Goal: Task Accomplishment & Management: Complete application form

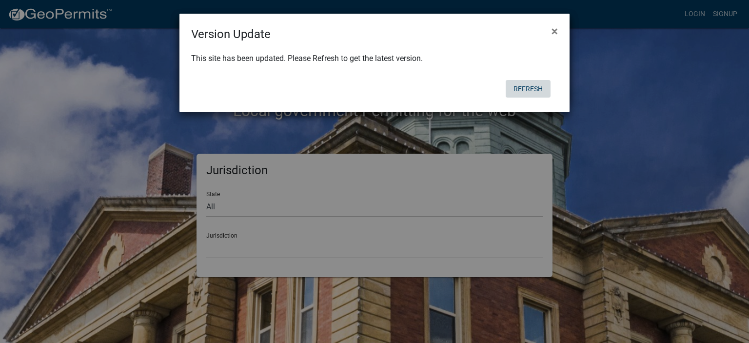
click at [531, 86] on button "Refresh" at bounding box center [527, 89] width 45 height 18
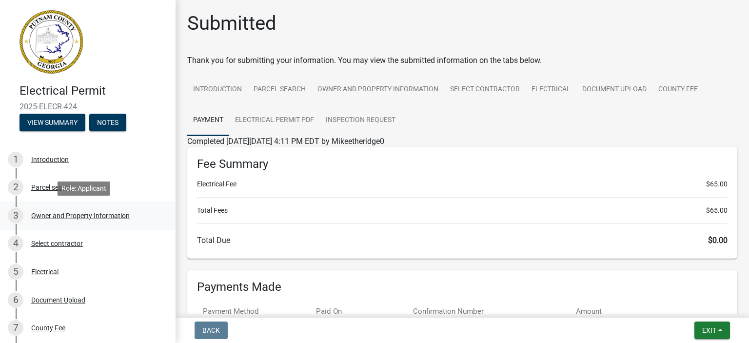
click at [53, 219] on div "Owner and Property Information" at bounding box center [80, 215] width 98 height 7
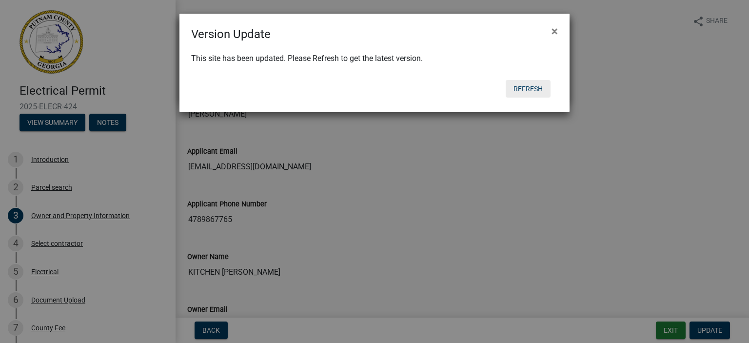
click at [530, 86] on button "Refresh" at bounding box center [527, 89] width 45 height 18
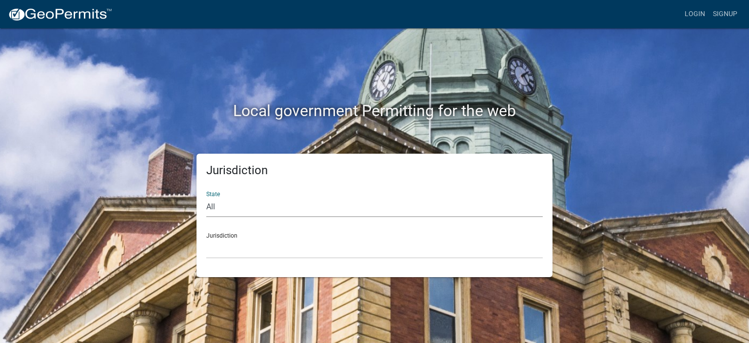
click at [228, 204] on select "All [US_STATE] [US_STATE] [US_STATE] [US_STATE] [US_STATE] [US_STATE] [US_STATE…" at bounding box center [374, 207] width 336 height 20
select select "[US_STATE]"
click at [206, 197] on select "All [US_STATE] [US_STATE] [US_STATE] [US_STATE] [US_STATE] [US_STATE] [US_STATE…" at bounding box center [374, 207] width 336 height 20
click at [234, 237] on div "Jurisdiction [GEOGRAPHIC_DATA], [US_STATE][PERSON_NAME][GEOGRAPHIC_DATA], [US_S…" at bounding box center [374, 242] width 336 height 34
drag, startPoint x: 233, startPoint y: 233, endPoint x: 372, endPoint y: 246, distance: 139.4
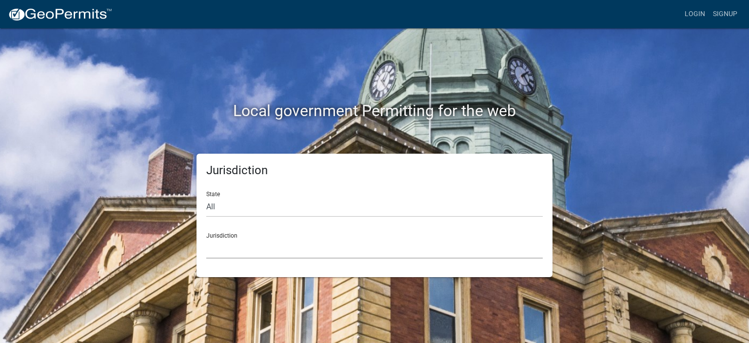
click at [372, 246] on select "[GEOGRAPHIC_DATA], [US_STATE][PERSON_NAME][GEOGRAPHIC_DATA], [US_STATE][PERSON_…" at bounding box center [374, 248] width 336 height 20
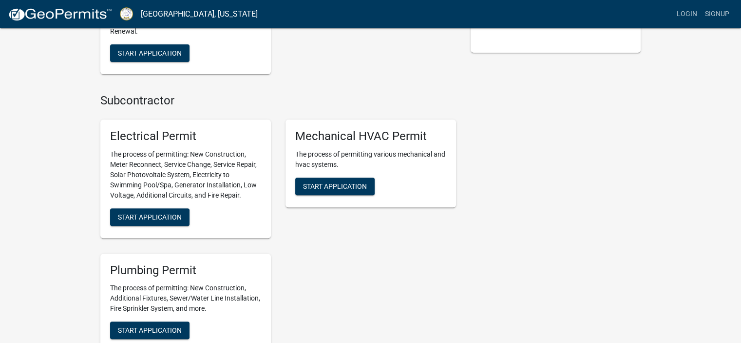
scroll to position [400, 0]
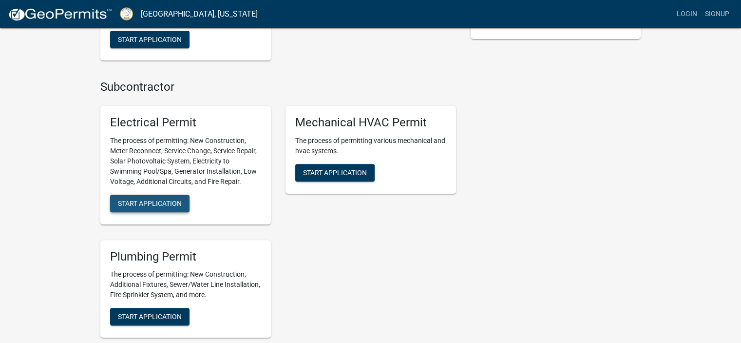
click at [169, 200] on span "Start Application" at bounding box center [150, 203] width 64 height 8
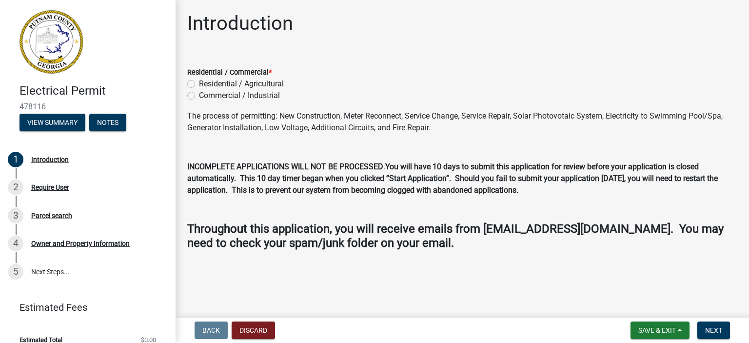
click at [199, 85] on label "Residential / Agricultural" at bounding box center [241, 84] width 85 height 12
click at [199, 84] on input "Residential / Agricultural" at bounding box center [202, 81] width 6 height 6
radio input "true"
click at [717, 327] on span "Next" at bounding box center [713, 330] width 17 height 8
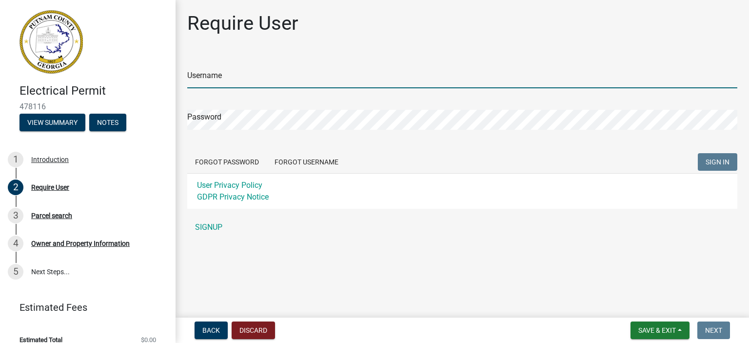
click at [226, 70] on input "Username" at bounding box center [462, 78] width 550 height 20
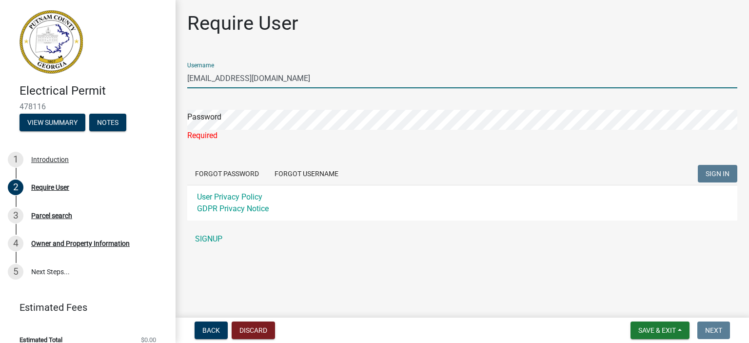
click at [246, 72] on input "[EMAIL_ADDRESS][DOMAIN_NAME]" at bounding box center [462, 78] width 550 height 20
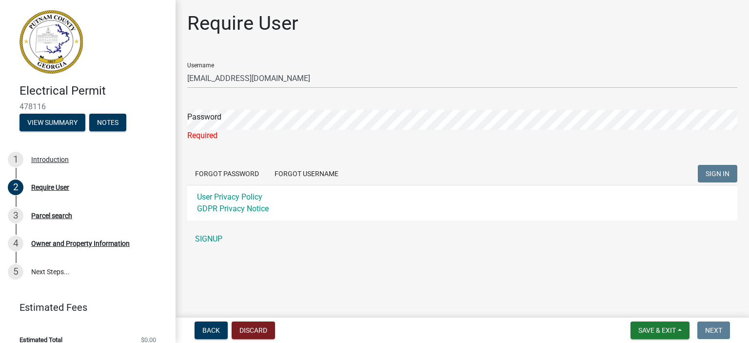
click at [313, 64] on div "Username [EMAIL_ADDRESS][DOMAIN_NAME]" at bounding box center [462, 72] width 550 height 34
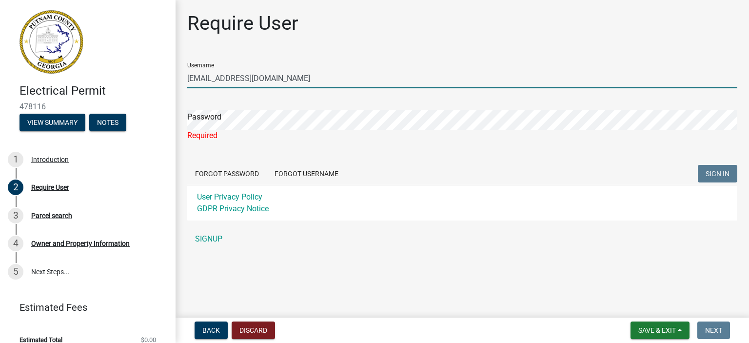
click at [300, 79] on input "[EMAIL_ADDRESS][DOMAIN_NAME]" at bounding box center [462, 78] width 550 height 20
type input "m"
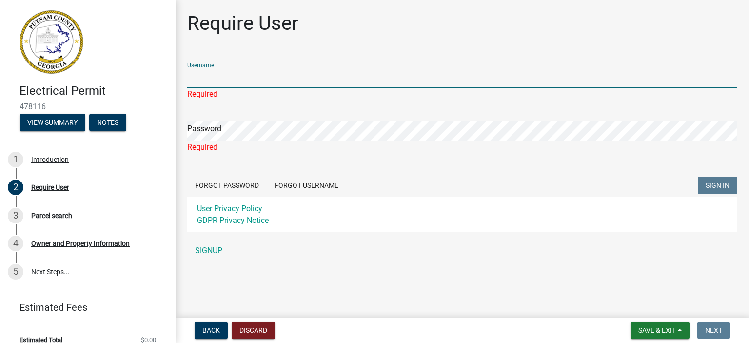
click at [300, 79] on input "Username" at bounding box center [462, 78] width 550 height 20
type input "Mikeetheridge0"
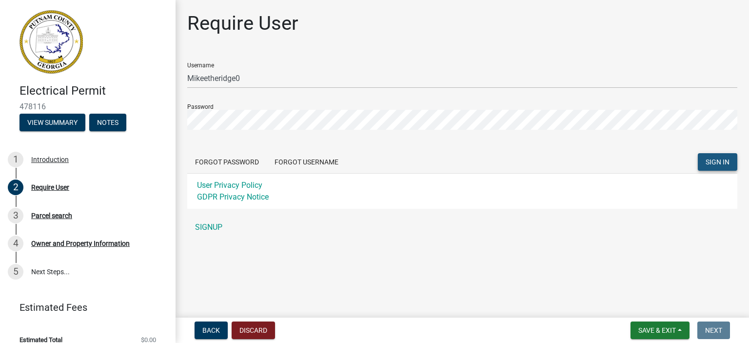
click at [721, 163] on span "SIGN IN" at bounding box center [717, 162] width 24 height 8
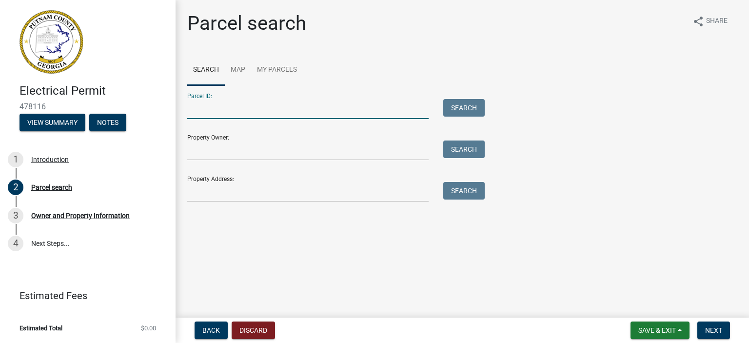
click at [235, 113] on input "Parcel ID:" at bounding box center [307, 109] width 241 height 20
type input "105028004"
click at [477, 105] on button "Search" at bounding box center [463, 108] width 41 height 18
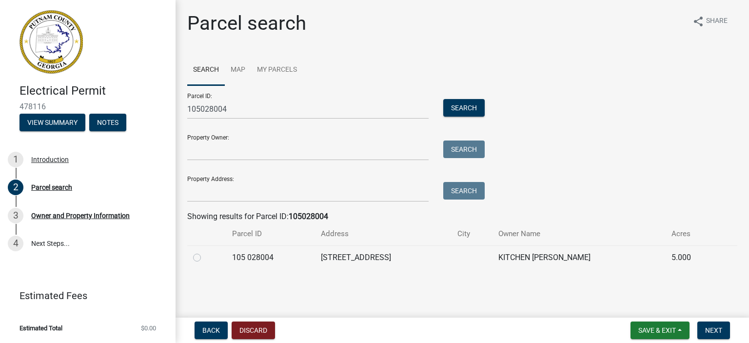
click at [205, 252] on label at bounding box center [205, 252] width 0 height 0
click at [205, 257] on 028004 "radio" at bounding box center [208, 255] width 6 height 6
radio 028004 "true"
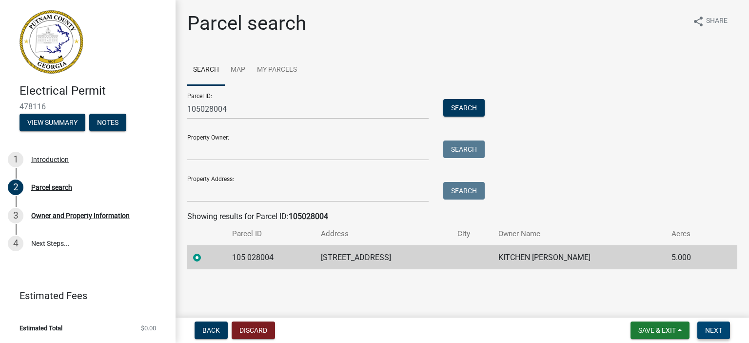
click at [719, 330] on span "Next" at bounding box center [713, 330] width 17 height 8
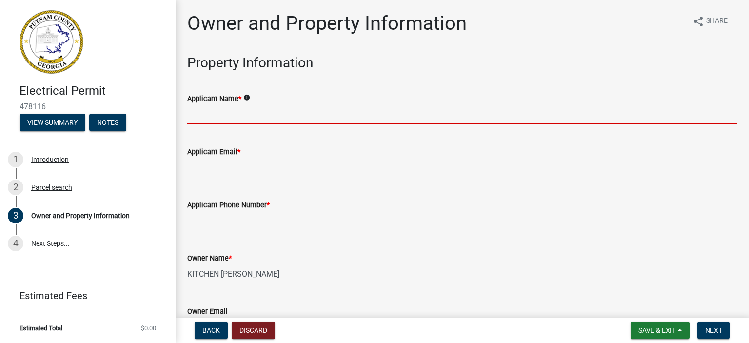
click at [237, 113] on input "Applicant Name *" at bounding box center [462, 114] width 550 height 20
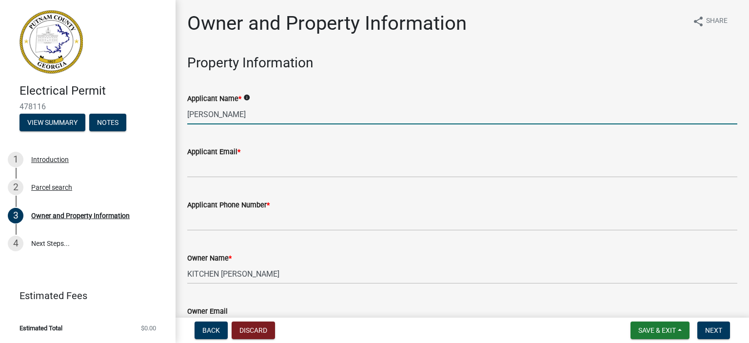
type input "[PERSON_NAME]"
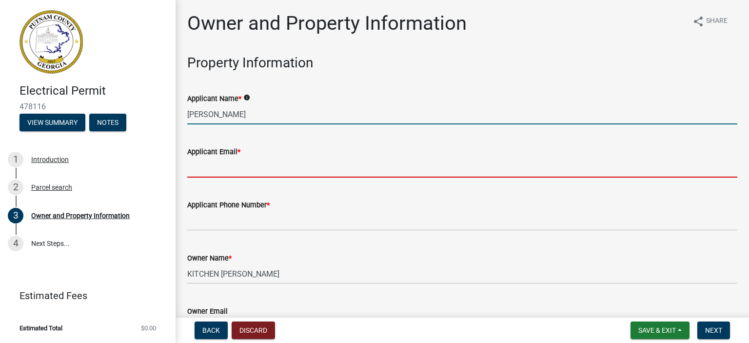
click at [234, 171] on input "Applicant Email *" at bounding box center [462, 167] width 550 height 20
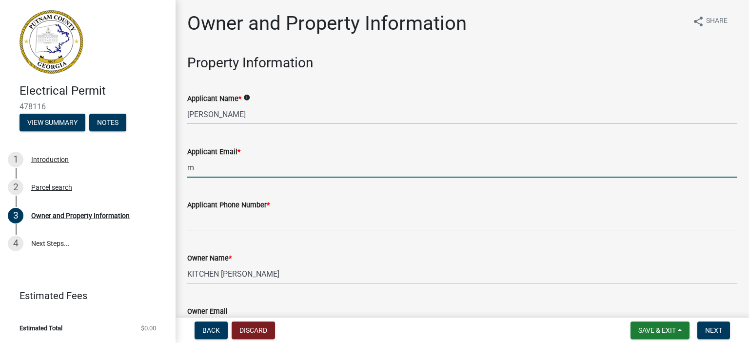
type input "[EMAIL_ADDRESS][DOMAIN_NAME]"
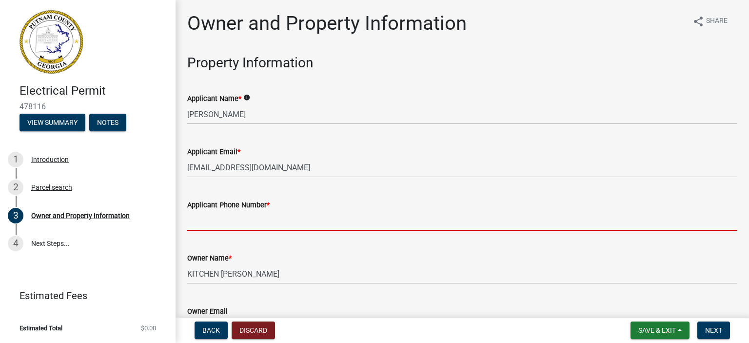
click at [203, 226] on input "Applicant Phone Number *" at bounding box center [462, 221] width 550 height 20
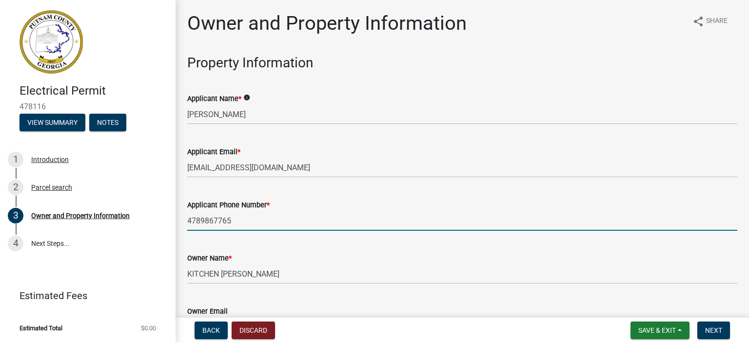
type input "4789867765"
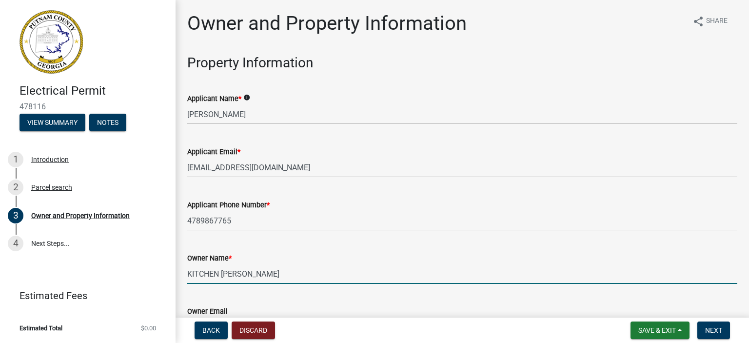
click at [286, 269] on input "KITCHEN [PERSON_NAME]" at bounding box center [462, 274] width 550 height 20
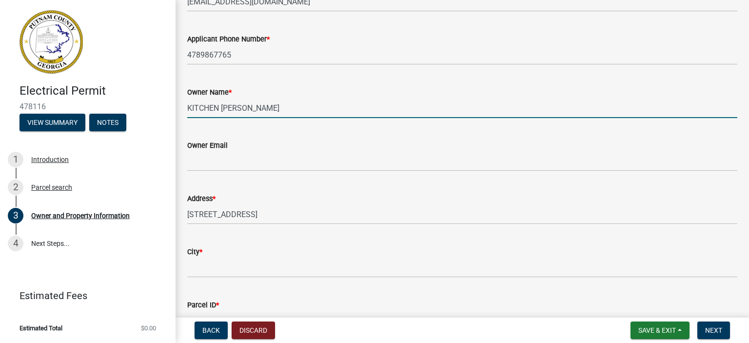
scroll to position [175, 0]
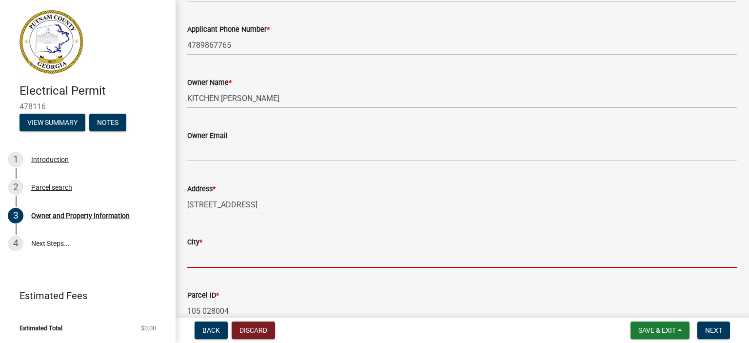
click at [205, 258] on input "City *" at bounding box center [462, 258] width 550 height 20
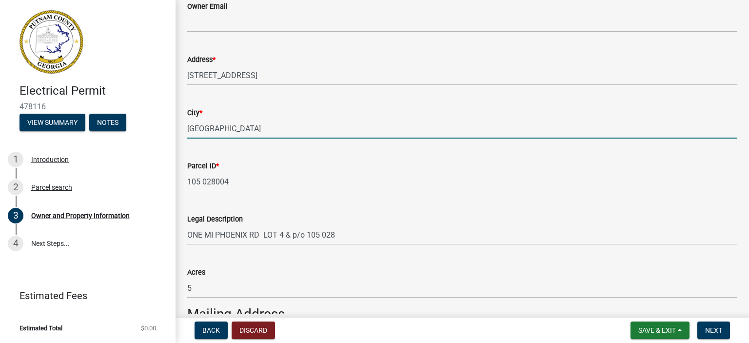
scroll to position [312, 0]
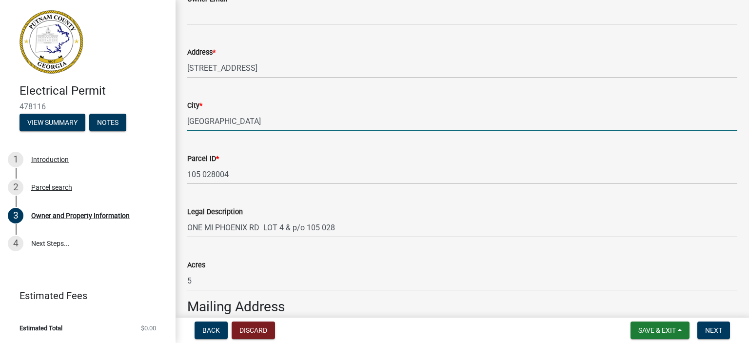
type input "[GEOGRAPHIC_DATA]"
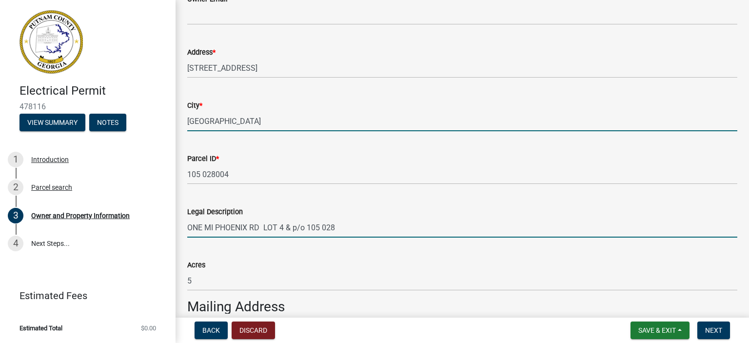
click at [333, 227] on input "ONE MI PHOENIX RD LOT 4 & p/o 105 028" at bounding box center [462, 227] width 550 height 20
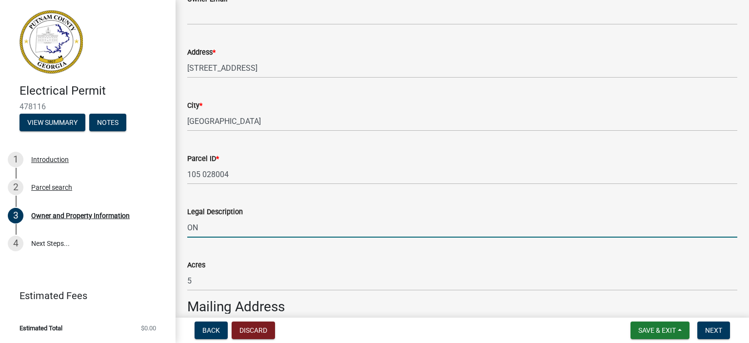
type input "O"
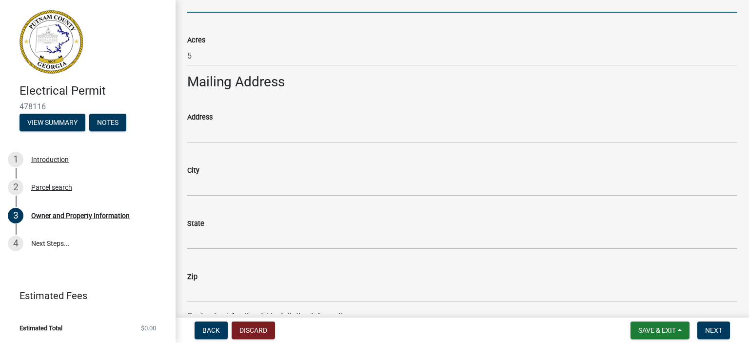
scroll to position [546, 0]
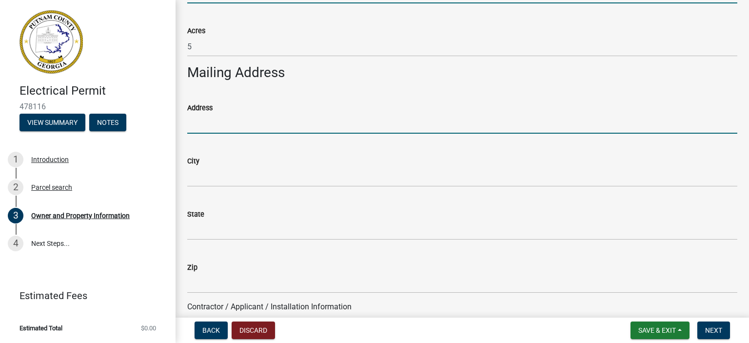
click at [197, 123] on input "Address" at bounding box center [462, 124] width 550 height 20
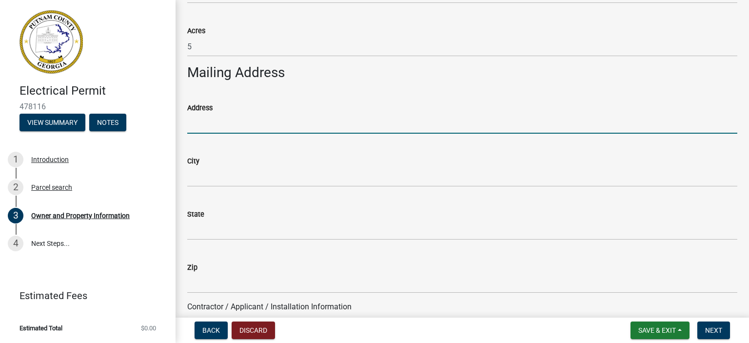
click at [197, 123] on input "Address" at bounding box center [462, 124] width 550 height 20
type input "[STREET_ADDRESS]"
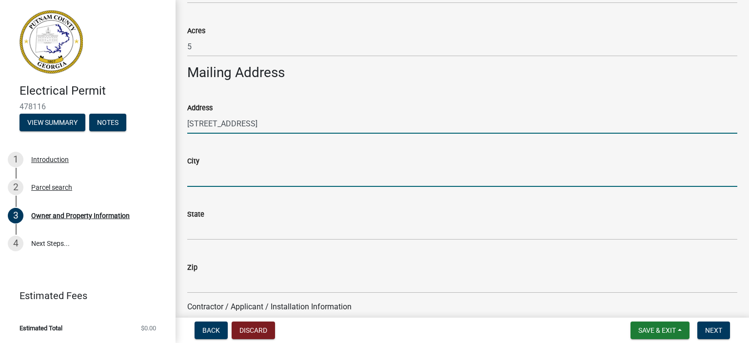
click at [214, 177] on input "City" at bounding box center [462, 177] width 550 height 20
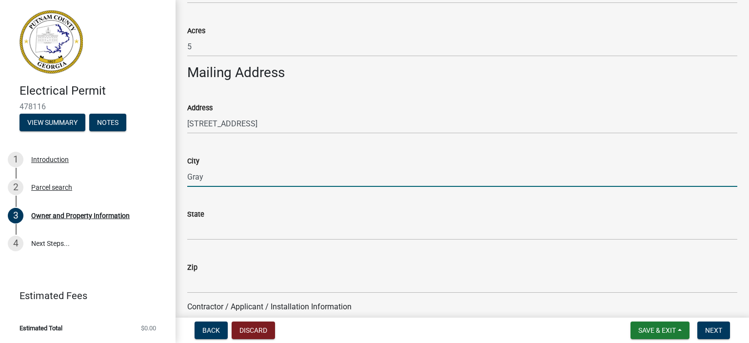
type input "Gray"
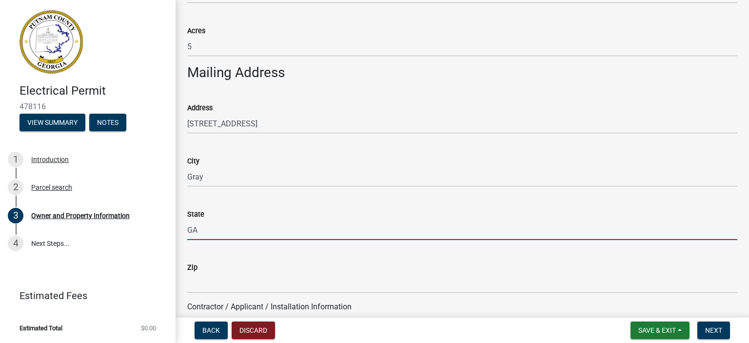
type input "GA"
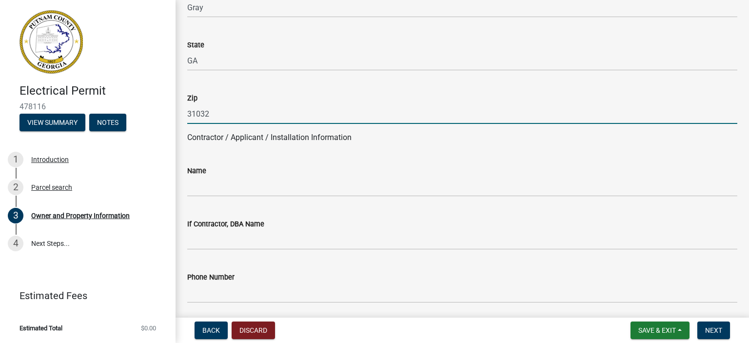
scroll to position [721, 0]
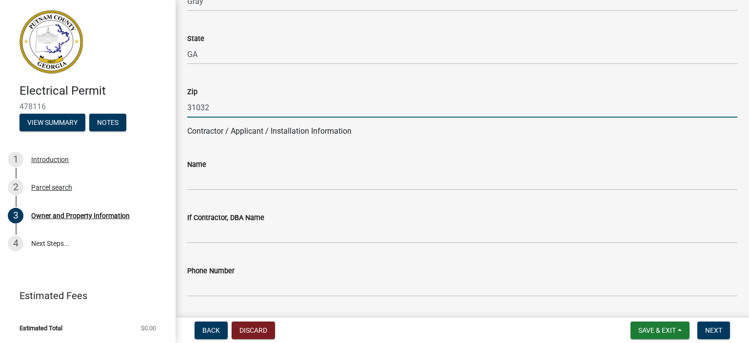
type input "31032"
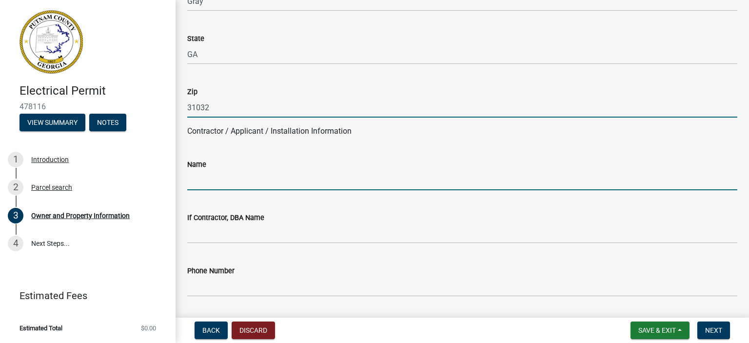
click at [201, 178] on input "Name" at bounding box center [462, 180] width 550 height 20
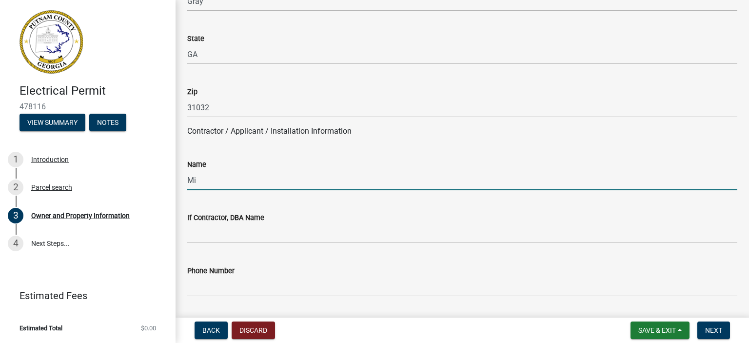
type input "M"
type input "Gray Electrical Services"
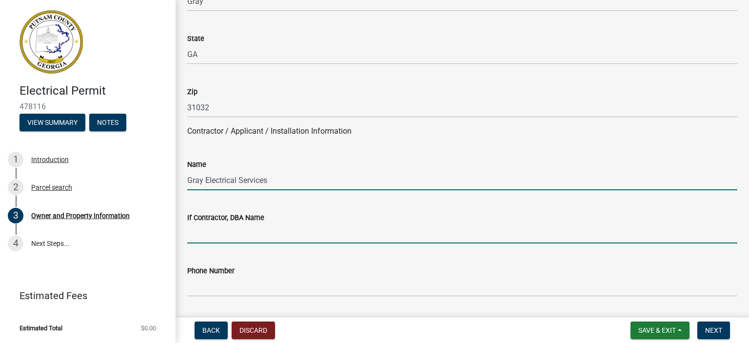
click at [242, 235] on input "If Contractor, DBA Name" at bounding box center [462, 233] width 550 height 20
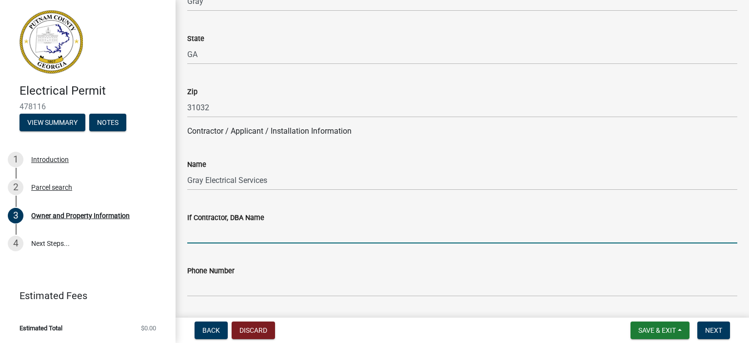
type input "Gray Electrical Services"
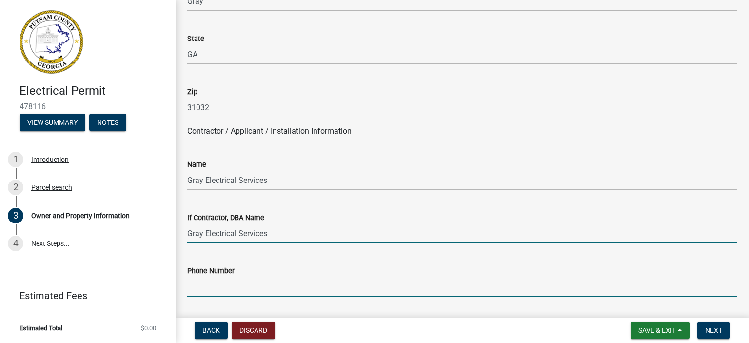
click at [204, 287] on input "Phone Number" at bounding box center [462, 286] width 550 height 20
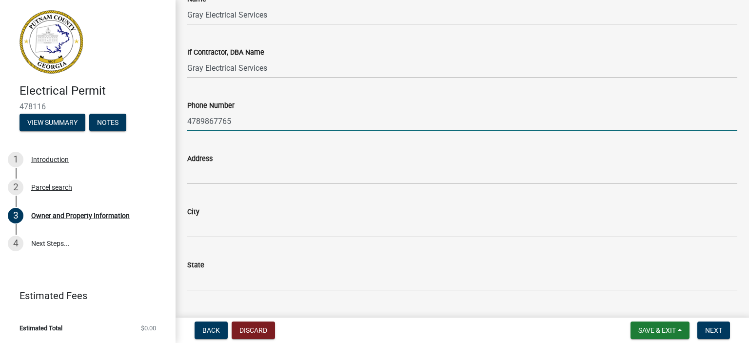
scroll to position [892, 0]
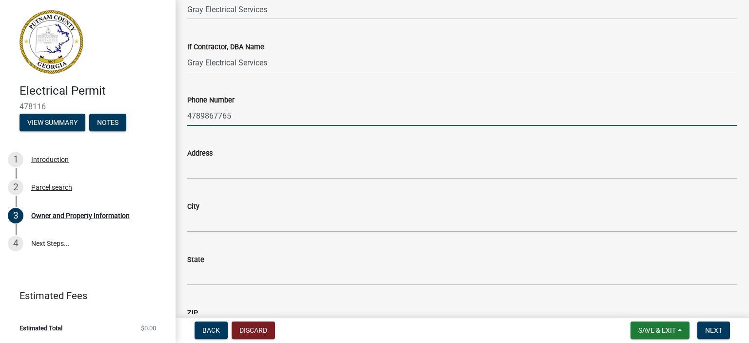
type input "4789867765"
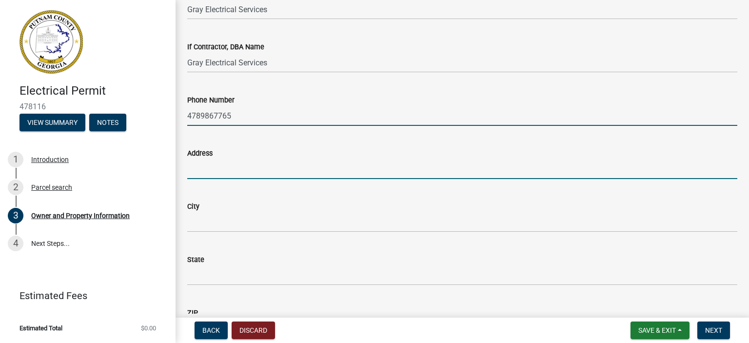
click at [200, 171] on input "Address" at bounding box center [462, 169] width 550 height 20
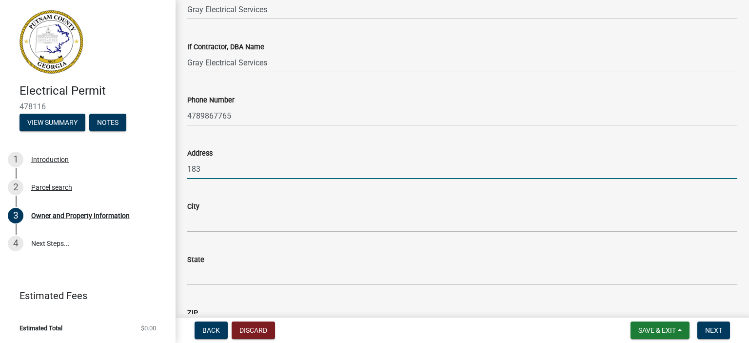
type input "[STREET_ADDRESS]"
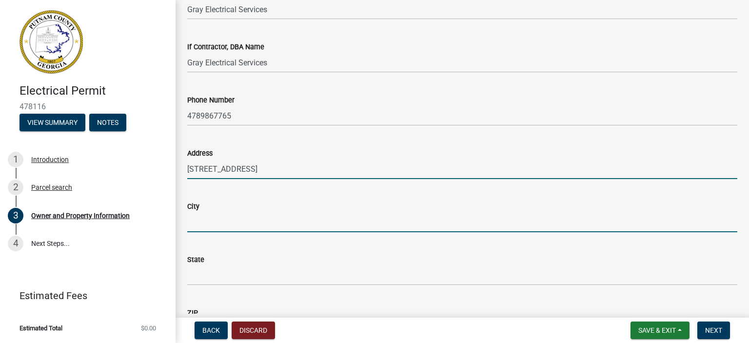
click at [195, 225] on input "City" at bounding box center [462, 222] width 550 height 20
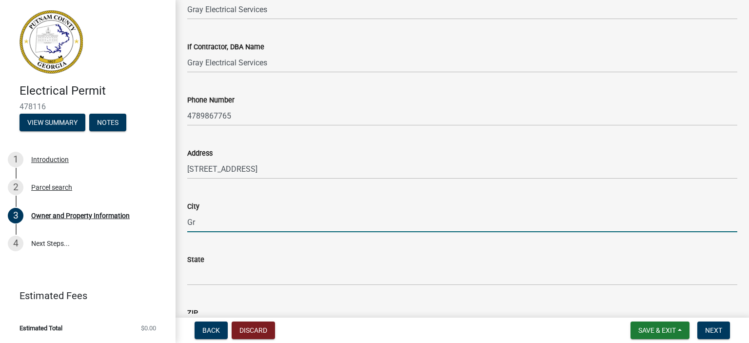
type input "Gray"
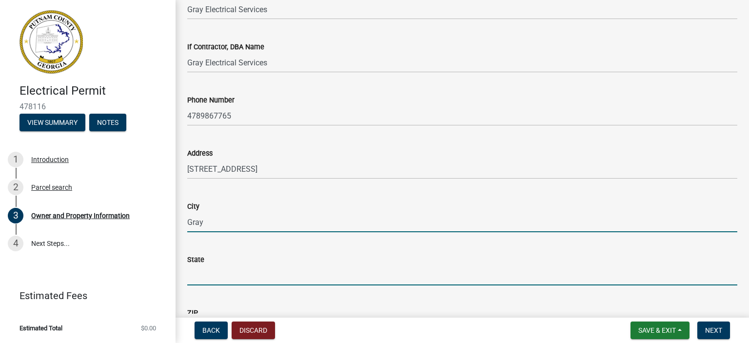
click at [198, 271] on input "State" at bounding box center [462, 275] width 550 height 20
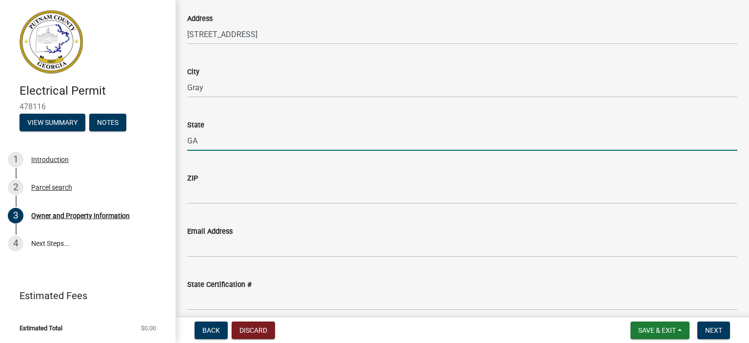
scroll to position [1028, 0]
type input "GA"
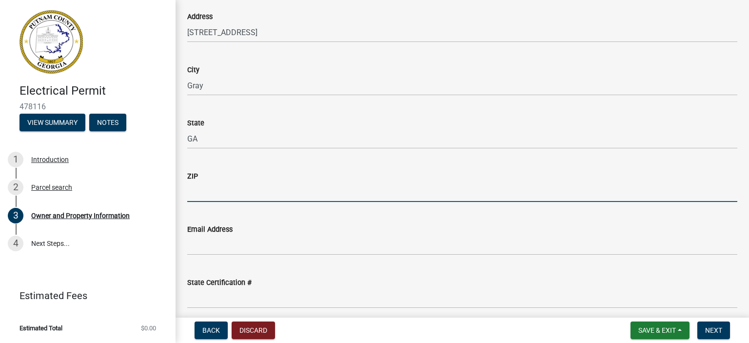
click at [213, 194] on input "ZIP" at bounding box center [462, 192] width 550 height 20
type input "31032"
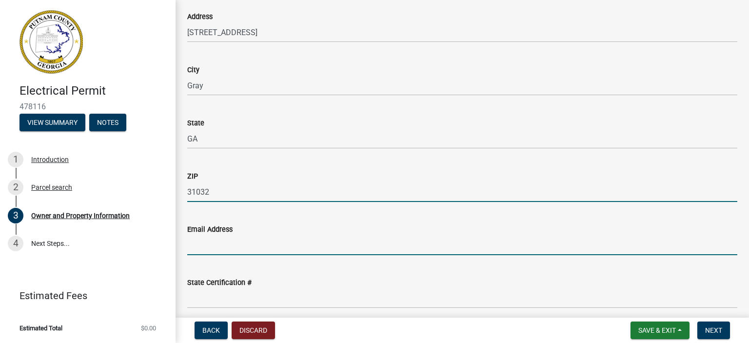
click at [202, 245] on input "Email Address" at bounding box center [462, 245] width 550 height 20
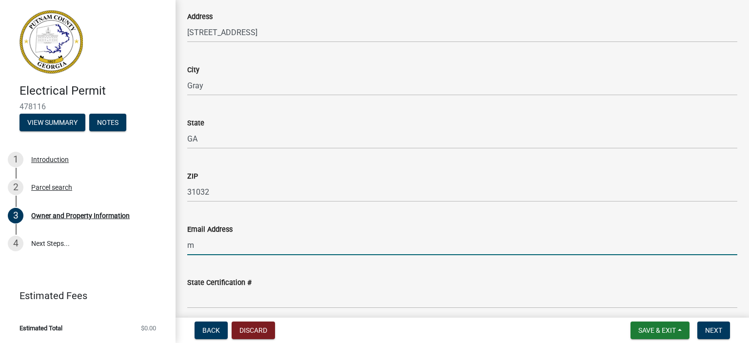
type input "[EMAIL_ADDRESS][DOMAIN_NAME]"
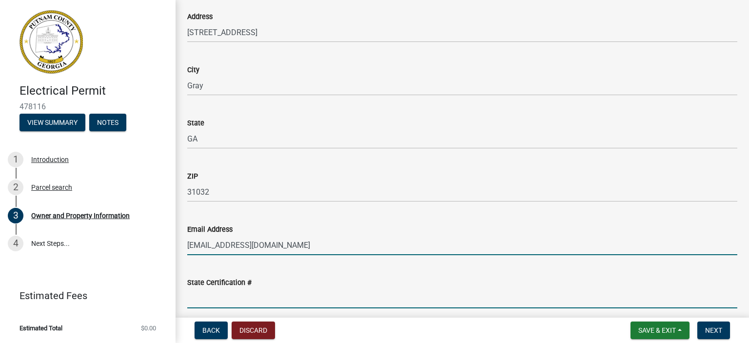
click at [196, 301] on input "State Certification #" at bounding box center [462, 298] width 550 height 20
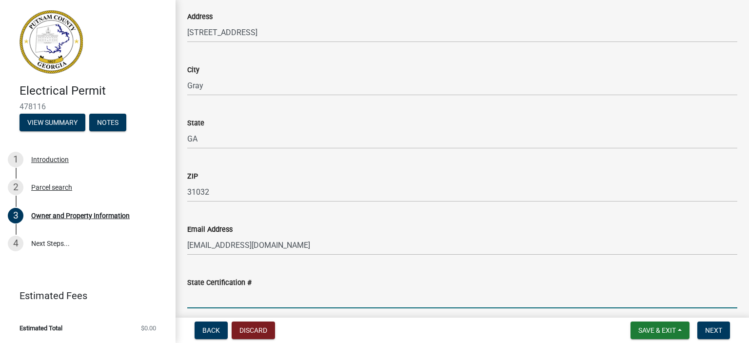
click at [196, 300] on input "State Certification #" at bounding box center [462, 298] width 550 height 20
type input "ER102206"
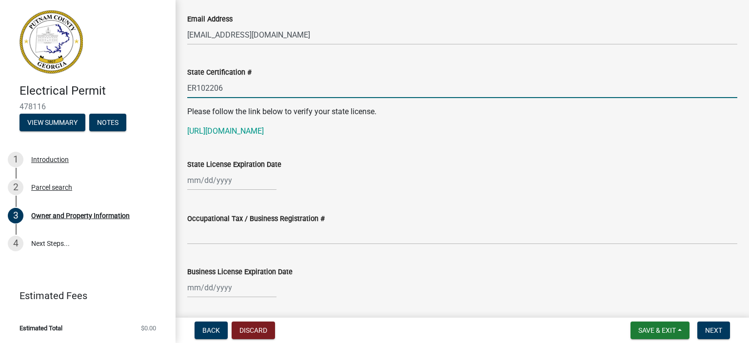
scroll to position [1247, 0]
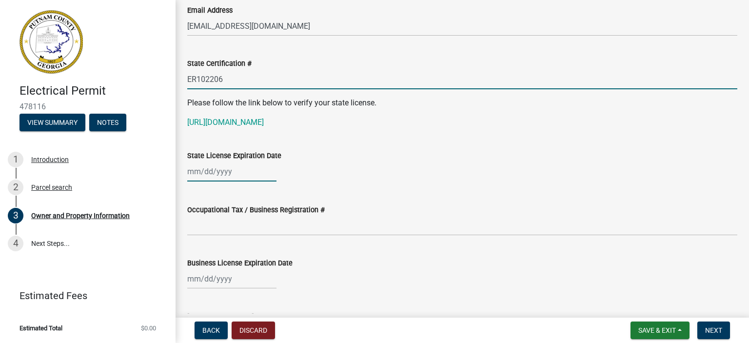
click at [192, 170] on div at bounding box center [231, 171] width 89 height 20
select select "9"
select select "2025"
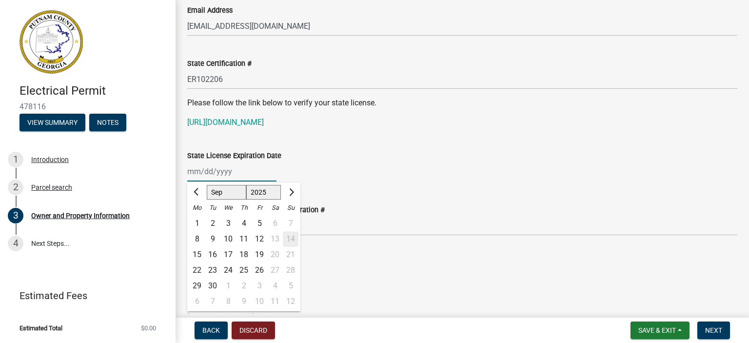
click at [192, 170] on input "State License Expiration Date" at bounding box center [231, 171] width 89 height 20
type input "06302026"
click at [384, 187] on wm-data-entity-input "State License Expiration Date 06302026 [PERSON_NAME] Apr May Jun [DATE] Aug Sep…" at bounding box center [462, 163] width 550 height 54
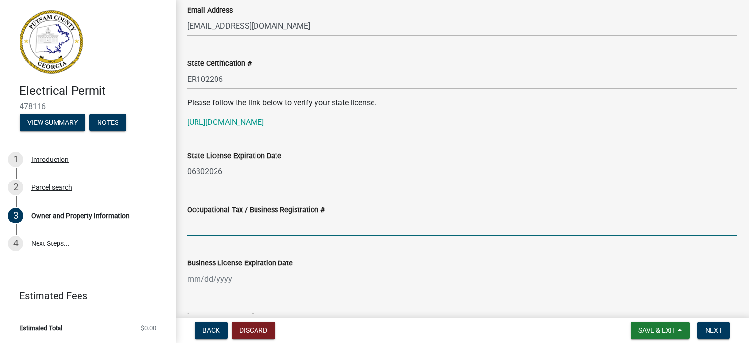
click at [285, 220] on input "Occupational Tax / Business Registration #" at bounding box center [462, 225] width 550 height 20
click at [194, 274] on div at bounding box center [231, 279] width 89 height 20
select select "9"
select select "2025"
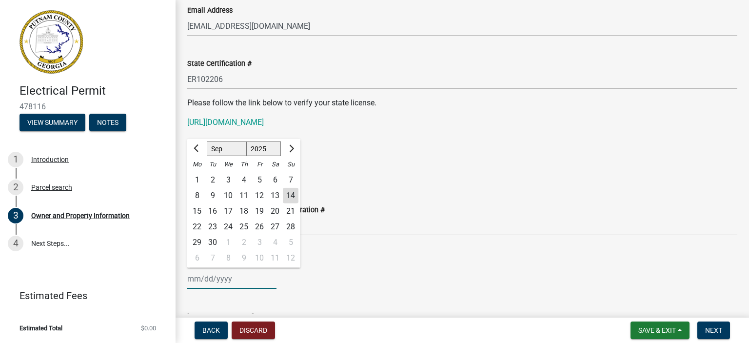
type input "[DATE]"
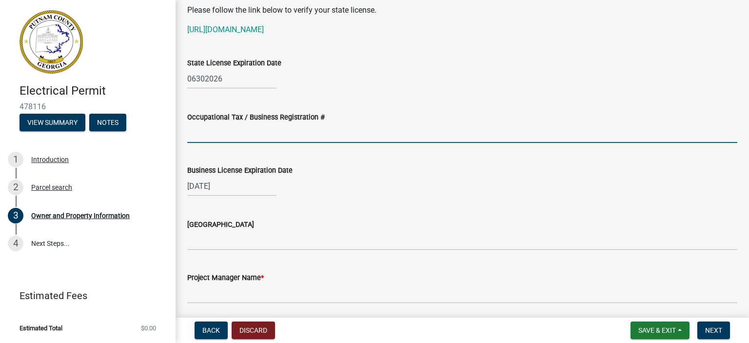
click at [205, 136] on input "Occupational Tax / Business Registration #" at bounding box center [462, 133] width 550 height 20
type input "J4500256A"
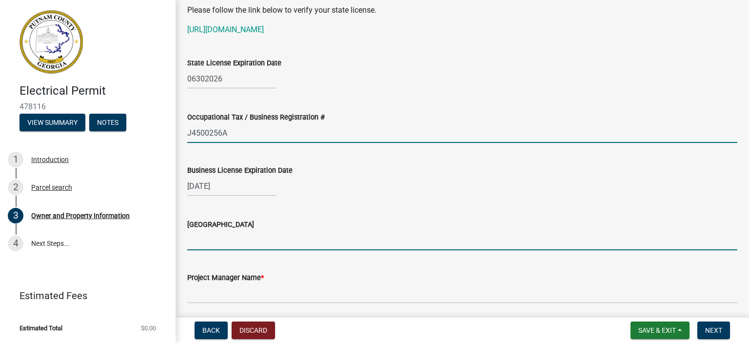
click at [268, 243] on input "[GEOGRAPHIC_DATA]" at bounding box center [462, 240] width 550 height 20
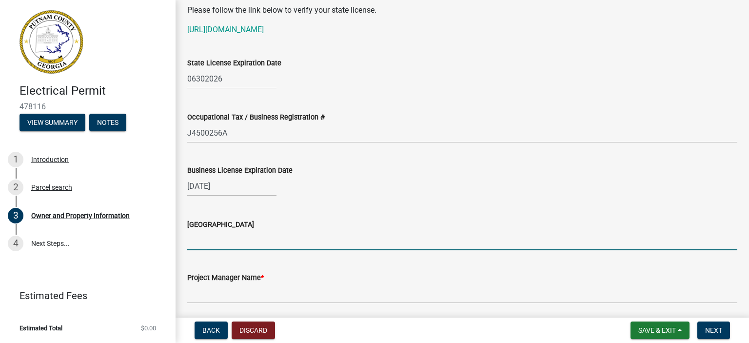
click at [268, 243] on input "[GEOGRAPHIC_DATA]" at bounding box center [462, 240] width 550 height 20
type input "[PERSON_NAME]"
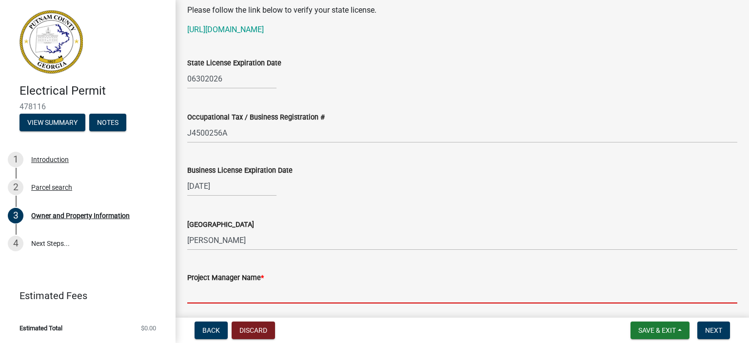
click at [261, 296] on input "Project Manager Name *" at bounding box center [462, 293] width 550 height 20
type input "[PERSON_NAME]"
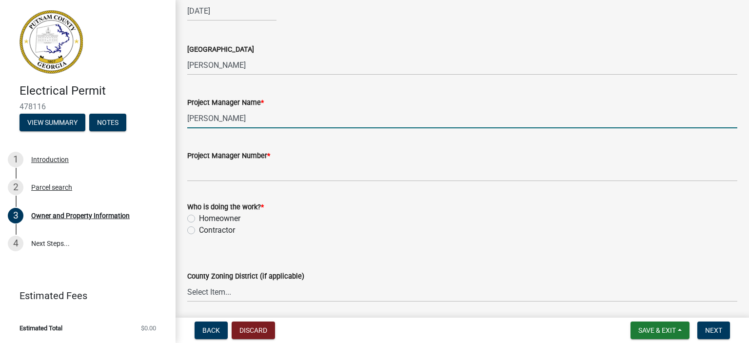
scroll to position [1515, 0]
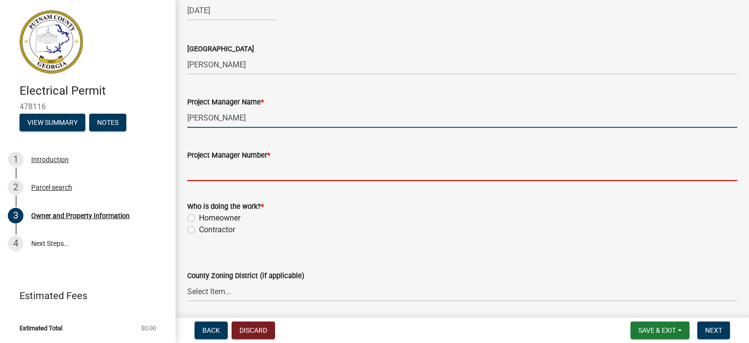
click at [195, 170] on input "Project Manager Number *" at bounding box center [462, 171] width 550 height 20
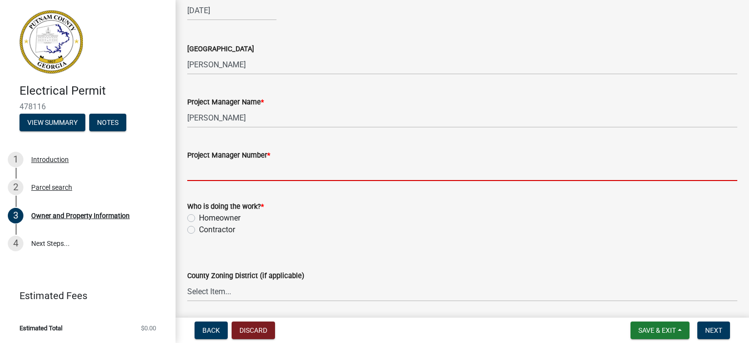
type input "7064730109"
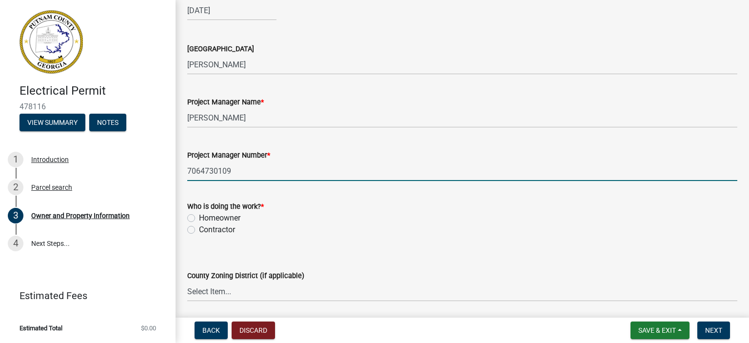
click at [199, 230] on label "Contractor" at bounding box center [217, 230] width 36 height 12
click at [199, 230] on input "Contractor" at bounding box center [202, 227] width 6 height 6
radio input "true"
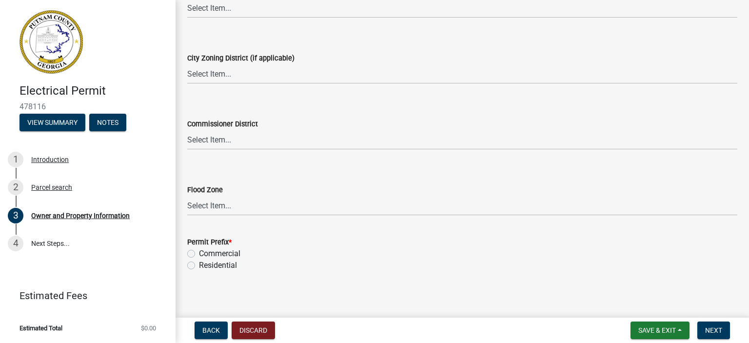
scroll to position [1803, 0]
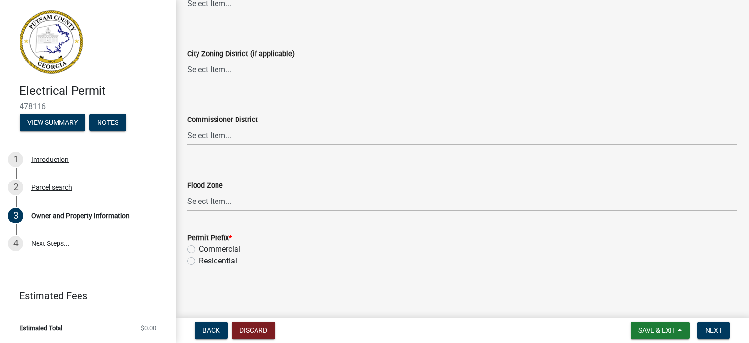
click at [199, 261] on label "Residential" at bounding box center [218, 261] width 38 height 12
click at [199, 261] on input "Residential" at bounding box center [202, 258] width 6 height 6
radio input "true"
click at [717, 330] on span "Next" at bounding box center [713, 330] width 17 height 8
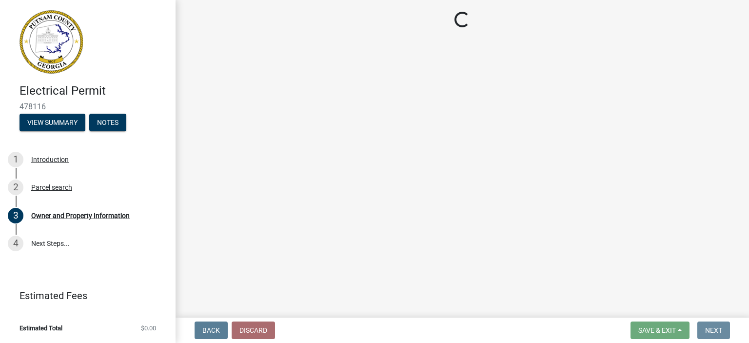
scroll to position [0, 0]
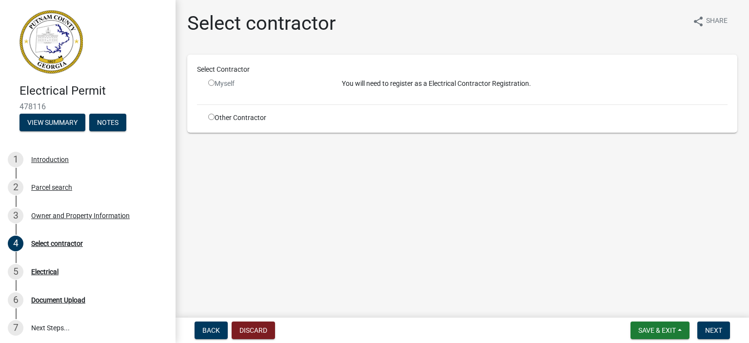
click at [209, 116] on input "radio" at bounding box center [211, 117] width 6 height 6
radio input "true"
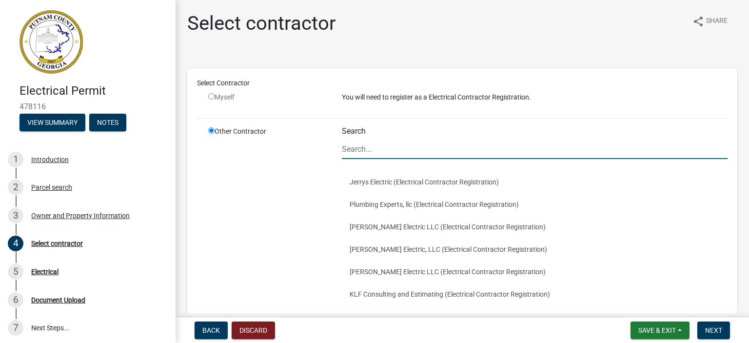
click at [378, 154] on input "Search" at bounding box center [535, 149] width 386 height 20
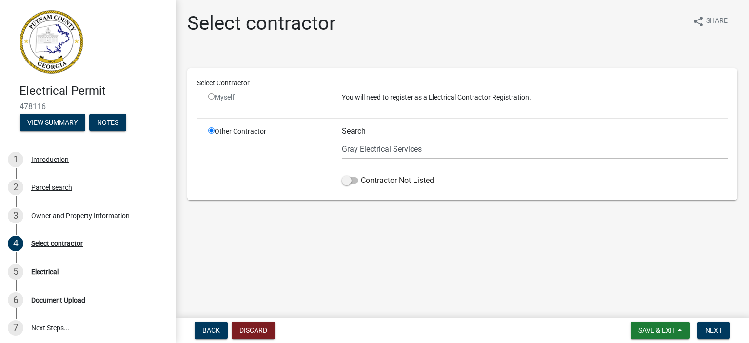
click at [210, 131] on input "radio" at bounding box center [211, 130] width 6 height 6
click at [426, 146] on input "Gray Electrical Services" at bounding box center [535, 149] width 386 height 20
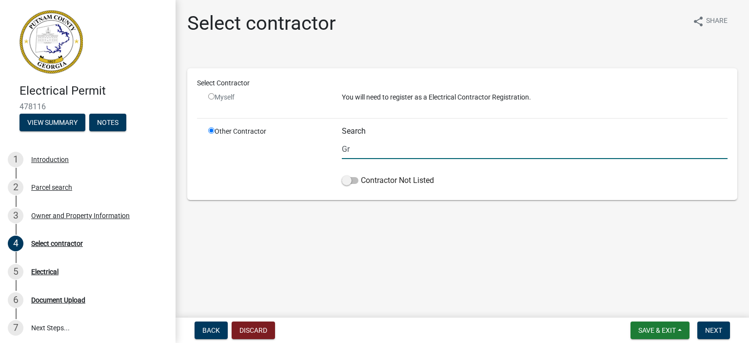
type input "G"
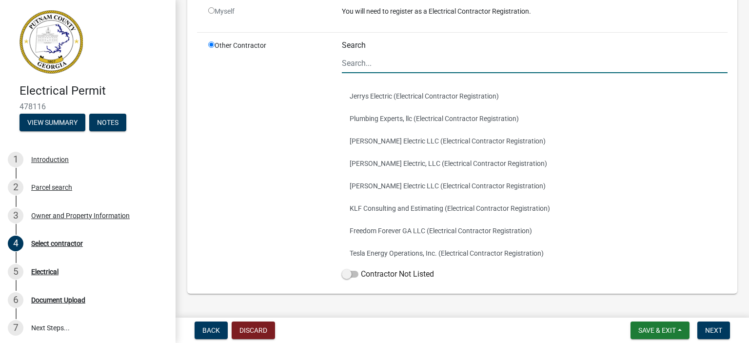
scroll to position [85, 0]
click at [344, 273] on span at bounding box center [350, 274] width 17 height 7
click at [361, 269] on input "Contractor Not Listed" at bounding box center [361, 269] width 0 height 0
click at [355, 61] on input "Search" at bounding box center [535, 64] width 386 height 20
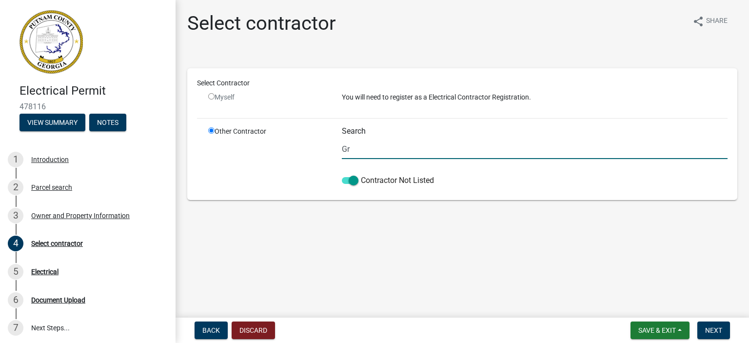
scroll to position [0, 0]
type input "Gray Electrical Services"
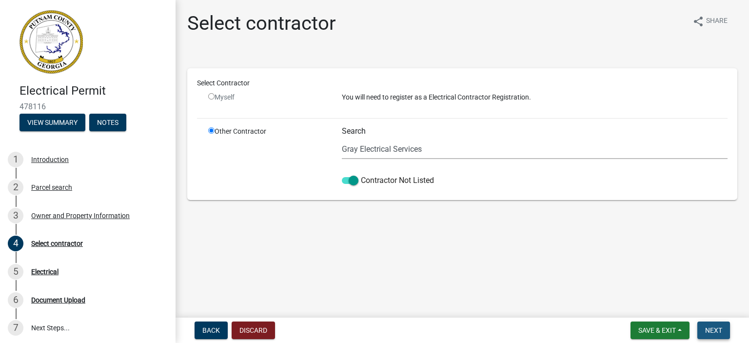
click at [724, 335] on button "Next" at bounding box center [713, 330] width 33 height 18
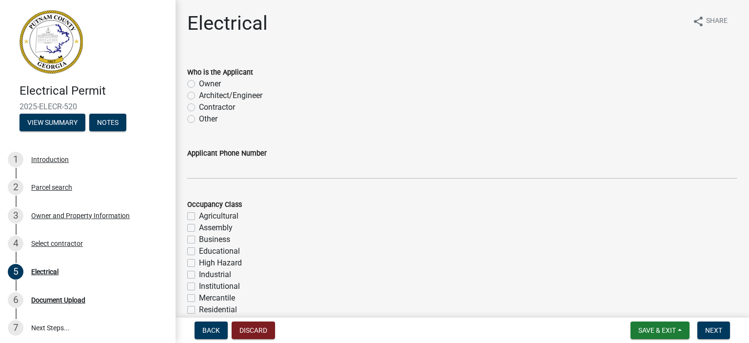
click at [199, 107] on label "Contractor" at bounding box center [217, 107] width 36 height 12
click at [199, 107] on input "Contractor" at bounding box center [202, 104] width 6 height 6
radio input "true"
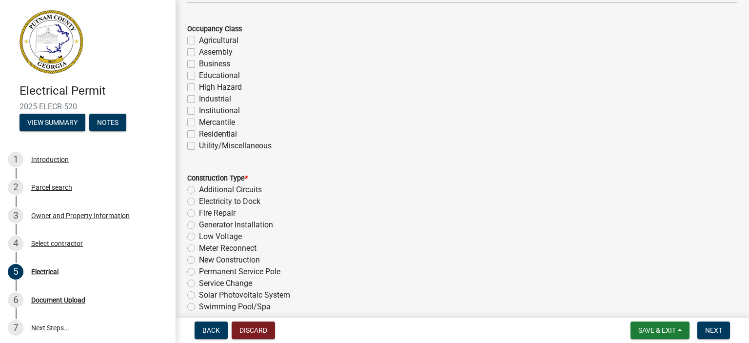
scroll to position [179, 0]
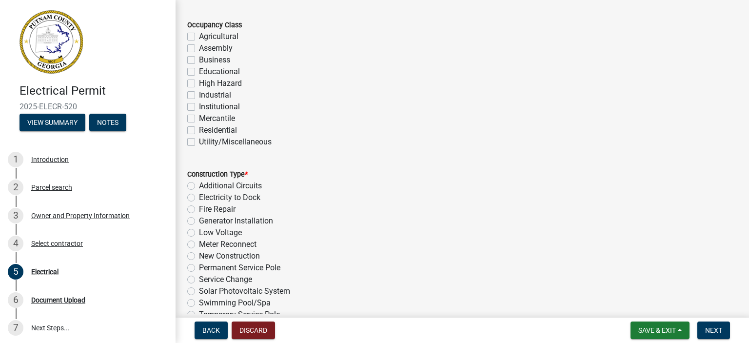
click at [199, 130] on label "Residential" at bounding box center [218, 130] width 38 height 12
click at [199, 130] on input "Residential" at bounding box center [202, 127] width 6 height 6
checkbox input "true"
checkbox input "false"
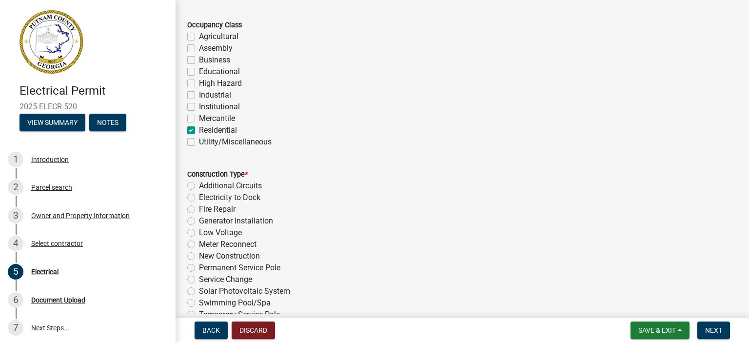
checkbox input "false"
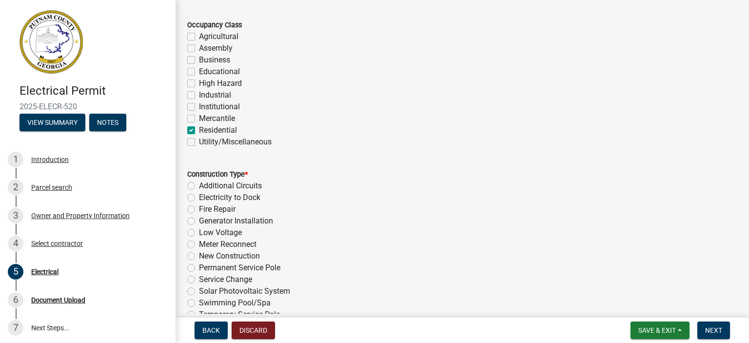
checkbox input "false"
checkbox input "true"
checkbox input "false"
click at [199, 257] on label "New Construction" at bounding box center [229, 256] width 61 height 12
click at [199, 256] on input "New Construction" at bounding box center [202, 253] width 6 height 6
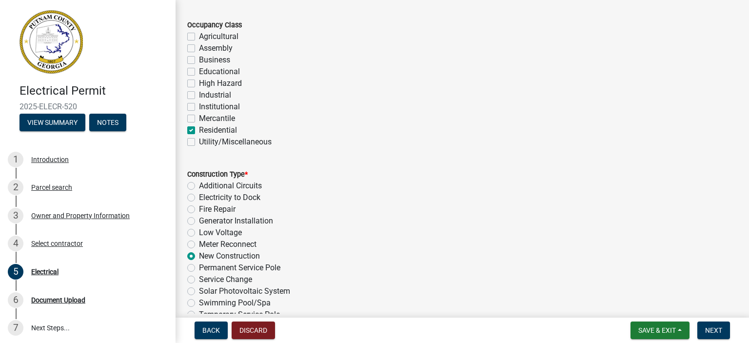
radio input "true"
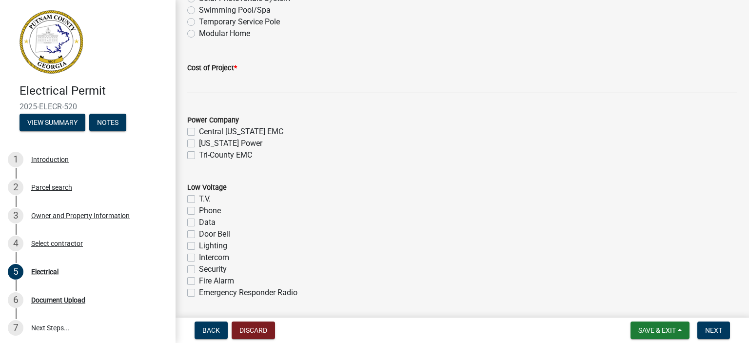
scroll to position [487, 0]
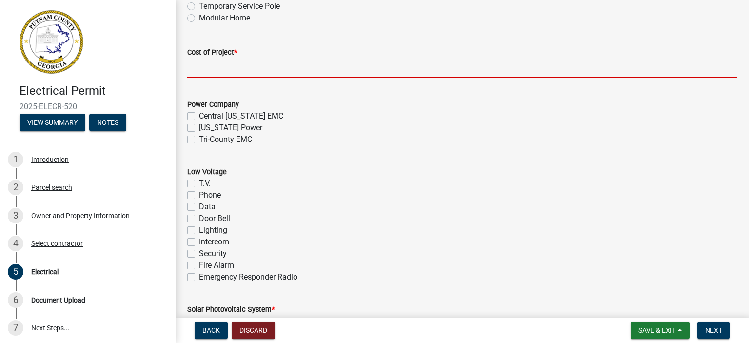
click at [196, 67] on input "text" at bounding box center [462, 68] width 550 height 20
type input "5000"
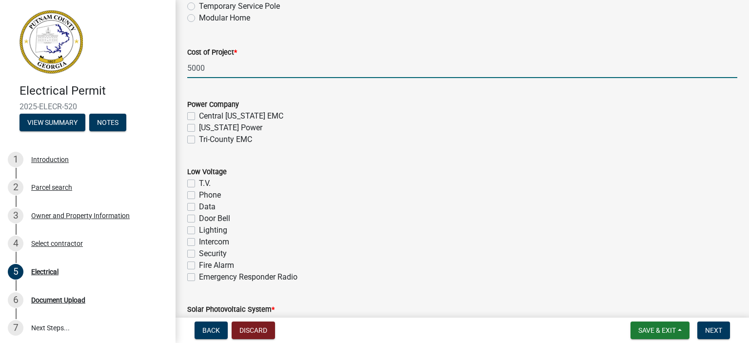
click at [199, 141] on label "Tri-County EMC" at bounding box center [225, 140] width 53 height 12
click at [199, 140] on input "Tri-County EMC" at bounding box center [202, 137] width 6 height 6
checkbox input "true"
checkbox input "false"
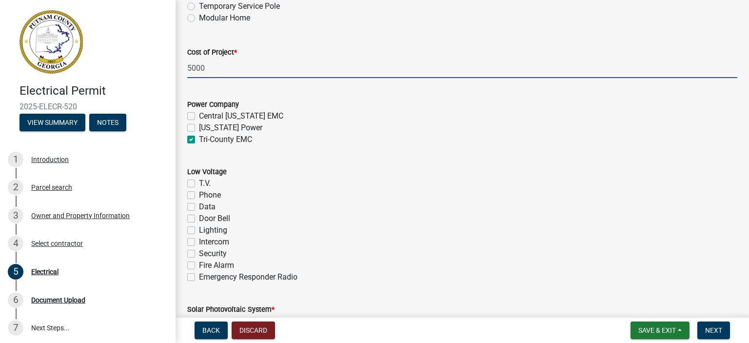
checkbox input "true"
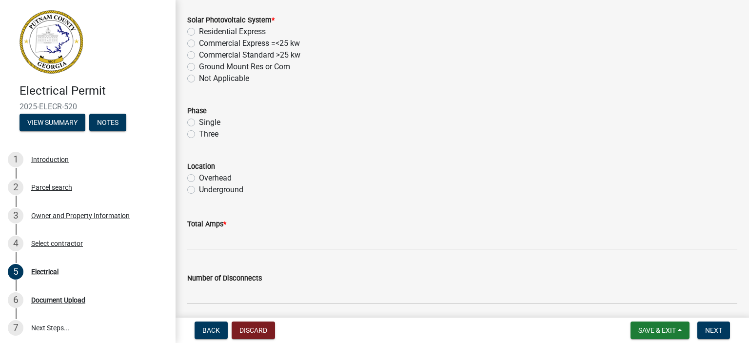
scroll to position [784, 0]
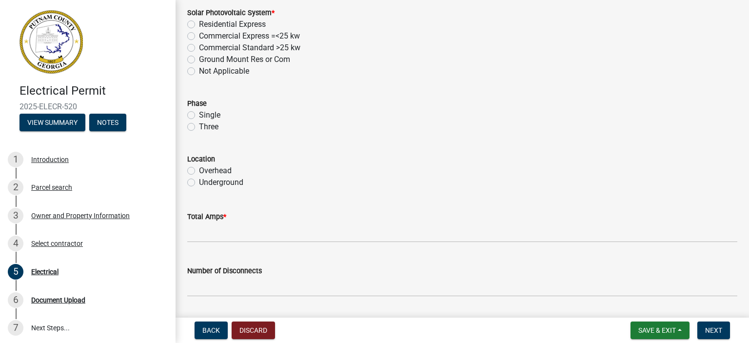
click at [199, 73] on label "Not Applicable" at bounding box center [224, 71] width 50 height 12
click at [199, 72] on input "Not Applicable" at bounding box center [202, 68] width 6 height 6
radio input "true"
click at [199, 116] on label "Single" at bounding box center [209, 115] width 21 height 12
click at [199, 116] on input "Single" at bounding box center [202, 112] width 6 height 6
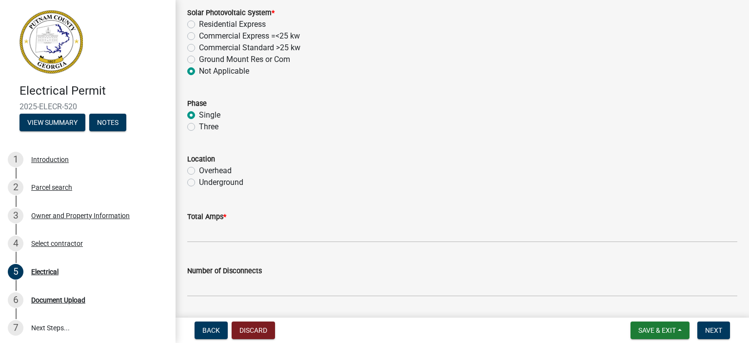
radio input "true"
click at [199, 185] on label "Underground" at bounding box center [221, 182] width 44 height 12
click at [199, 183] on input "Underground" at bounding box center [202, 179] width 6 height 6
radio input "true"
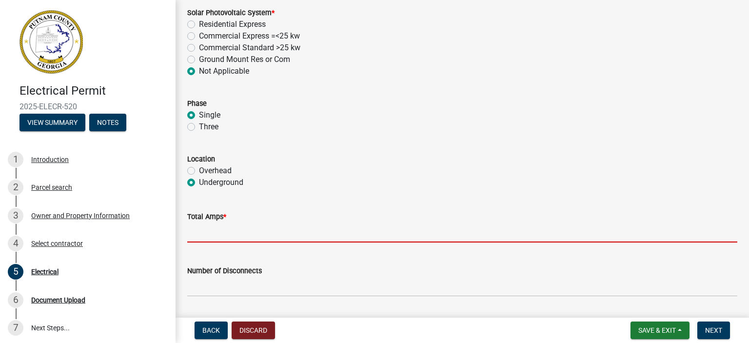
click at [203, 232] on input "text" at bounding box center [462, 232] width 550 height 20
type input "400"
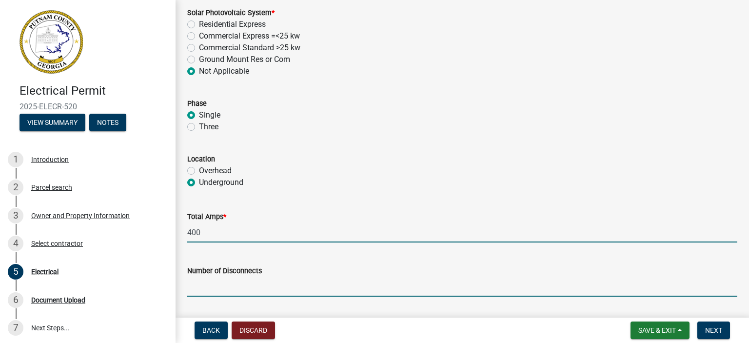
click at [197, 288] on input "text" at bounding box center [462, 286] width 550 height 20
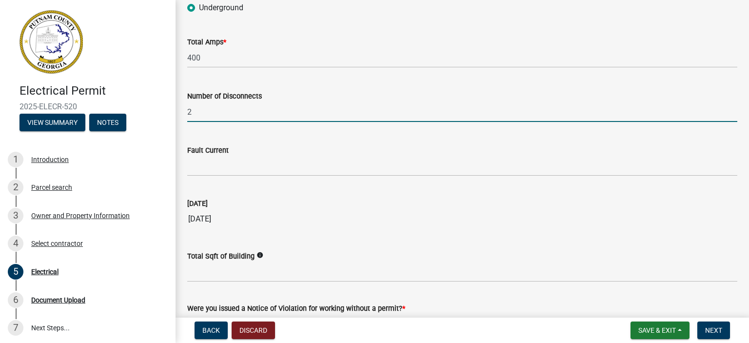
scroll to position [979, 0]
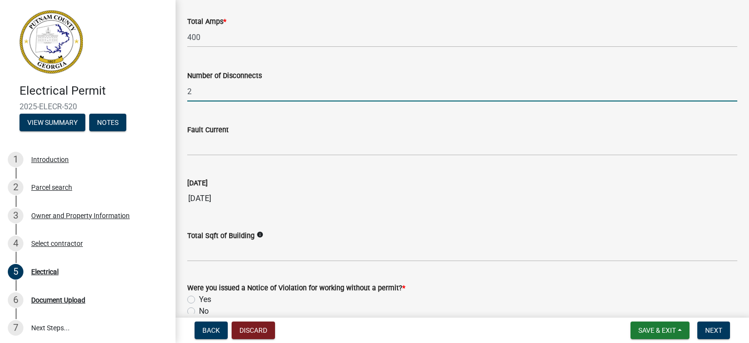
type input "2"
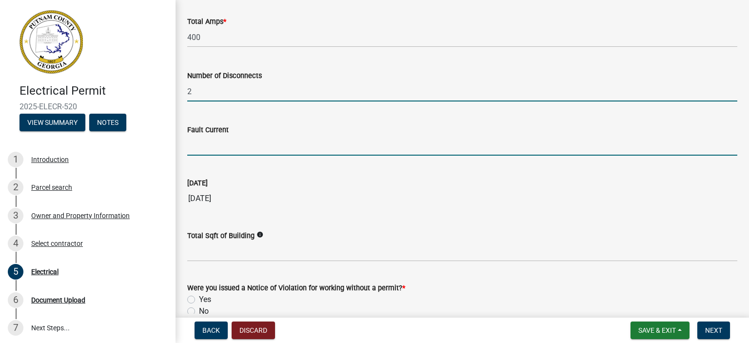
click at [205, 150] on input "Fault Current" at bounding box center [462, 146] width 550 height 20
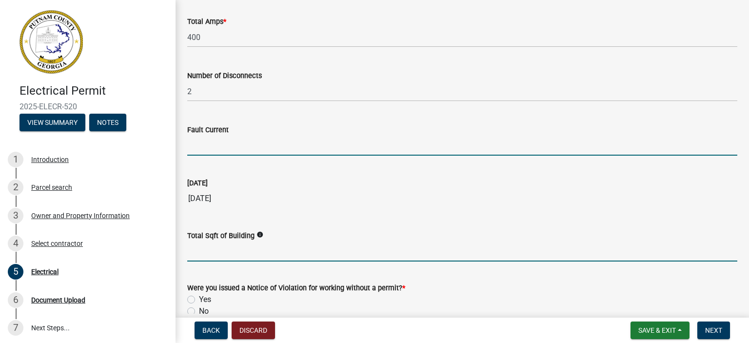
click at [207, 253] on input "text" at bounding box center [462, 251] width 550 height 20
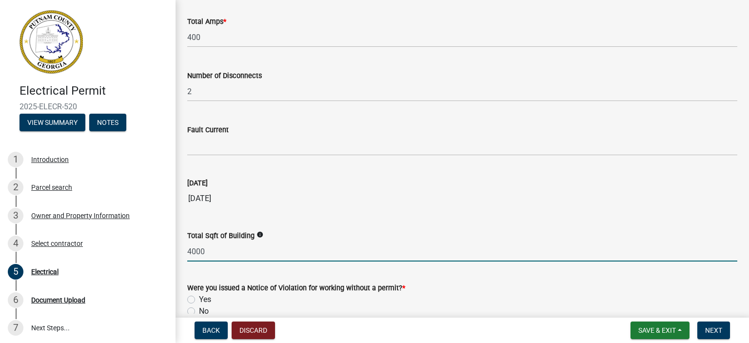
scroll to position [1028, 0]
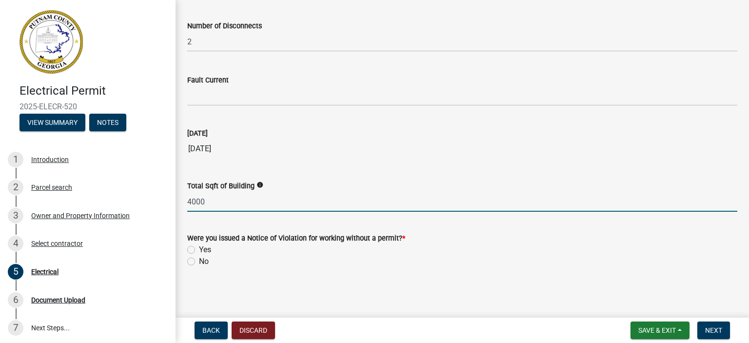
type input "4000"
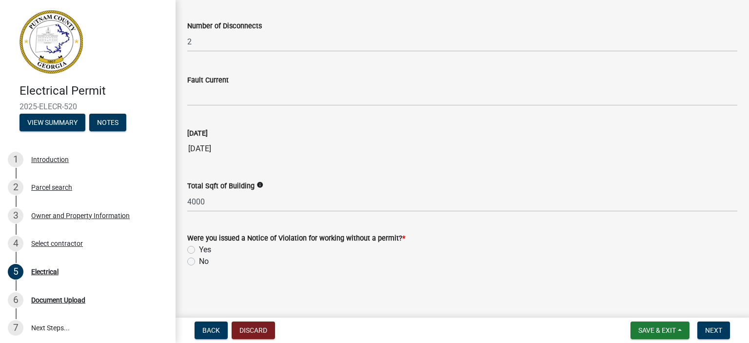
click at [199, 261] on label "No" at bounding box center [204, 261] width 10 height 12
click at [199, 261] on input "No" at bounding box center [202, 258] width 6 height 6
radio input "true"
click at [719, 328] on span "Next" at bounding box center [713, 330] width 17 height 8
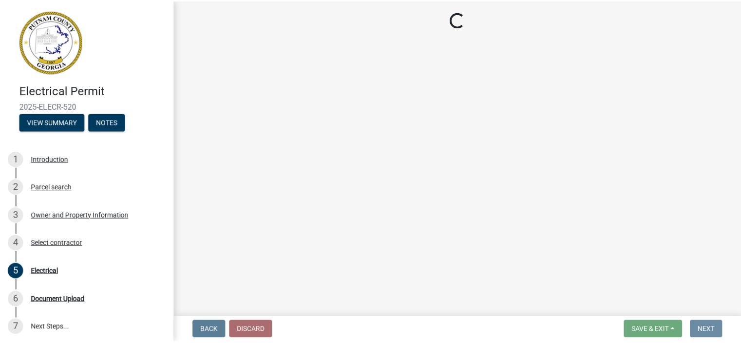
scroll to position [0, 0]
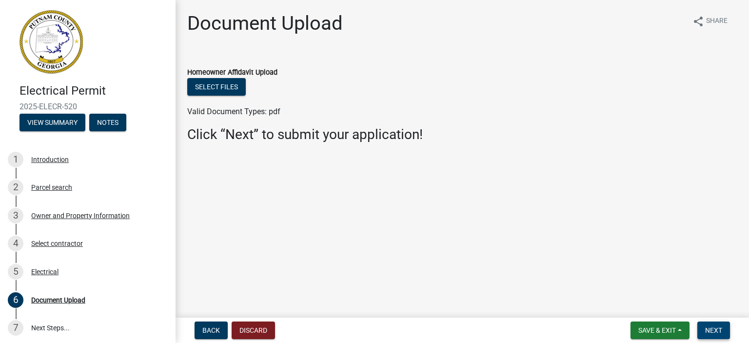
click at [716, 332] on span "Next" at bounding box center [713, 330] width 17 height 8
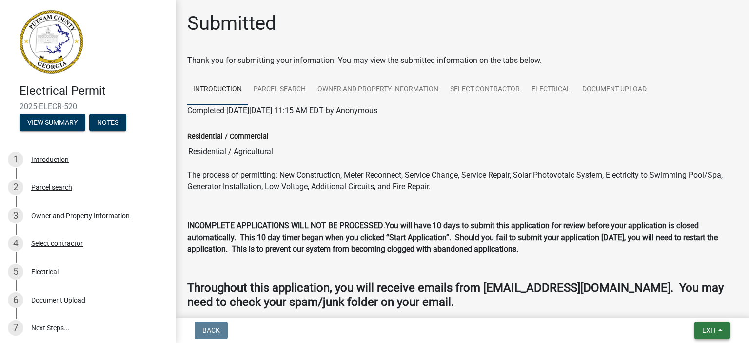
click at [716, 332] on button "Exit" at bounding box center [712, 330] width 36 height 18
click at [695, 306] on button "Save & Exit" at bounding box center [691, 304] width 78 height 23
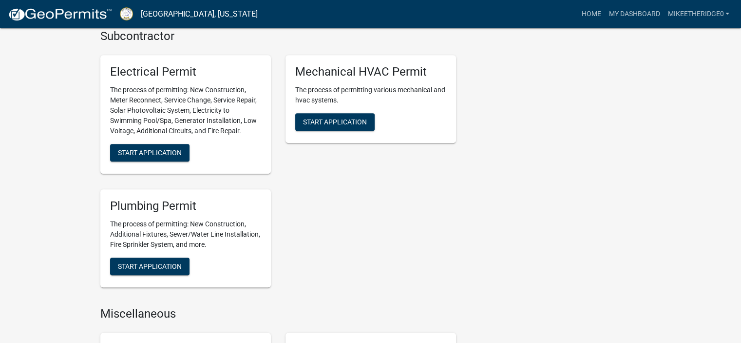
scroll to position [630, 0]
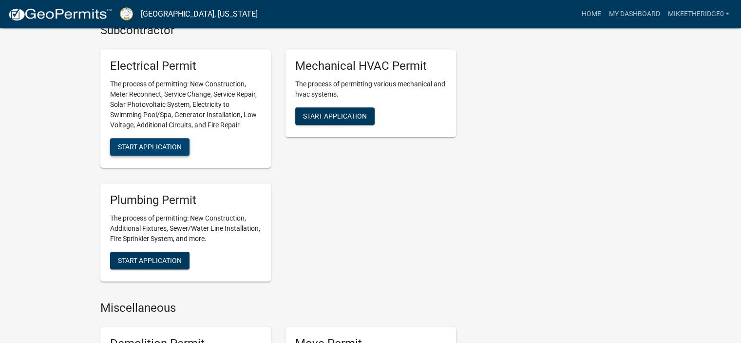
click at [151, 143] on span "Start Application" at bounding box center [150, 147] width 64 height 8
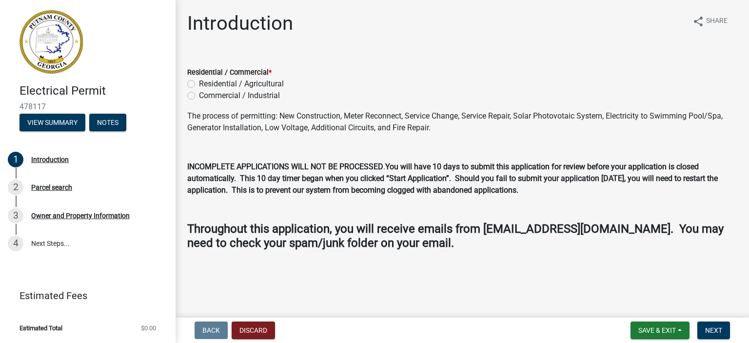
click at [199, 85] on label "Residential / Agricultural" at bounding box center [241, 84] width 85 height 12
click at [199, 84] on input "Residential / Agricultural" at bounding box center [202, 81] width 6 height 6
radio input "true"
click at [711, 333] on span "Next" at bounding box center [713, 330] width 17 height 8
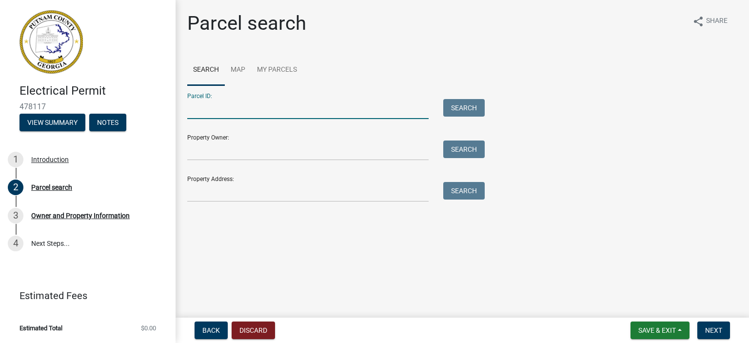
click at [207, 103] on input "Parcel ID:" at bounding box center [307, 109] width 241 height 20
type input "086C012007"
click at [468, 105] on button "Search" at bounding box center [463, 108] width 41 height 18
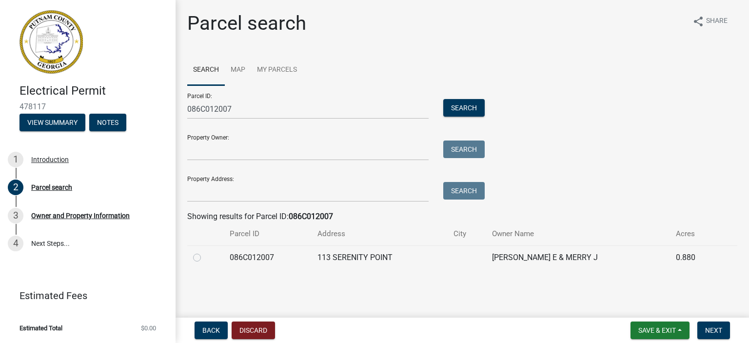
click at [205, 252] on label at bounding box center [205, 252] width 0 height 0
click at [205, 256] on input "radio" at bounding box center [208, 255] width 6 height 6
radio input "true"
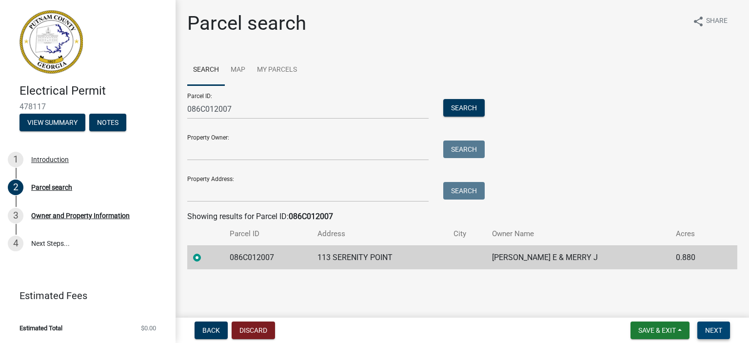
click at [723, 325] on button "Next" at bounding box center [713, 330] width 33 height 18
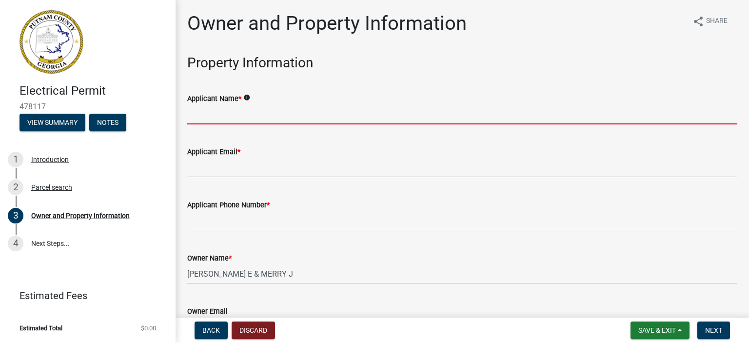
click at [266, 111] on input "Applicant Name *" at bounding box center [462, 114] width 550 height 20
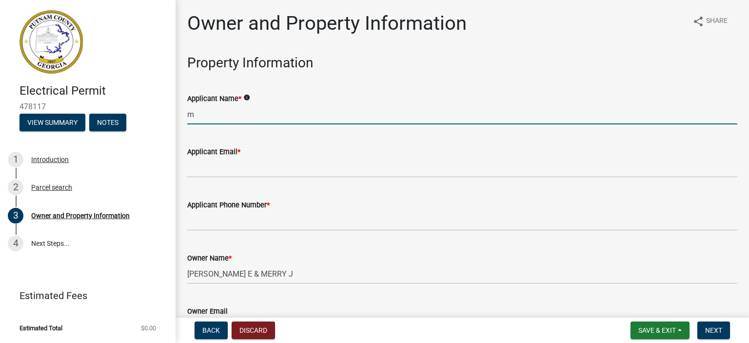
type input "[PERSON_NAME]"
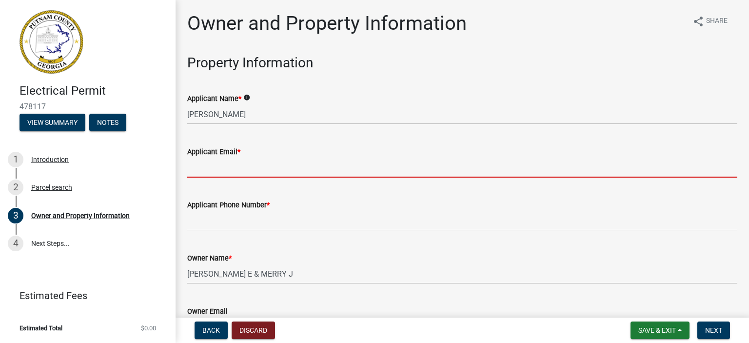
click at [229, 171] on input "Applicant Email *" at bounding box center [462, 167] width 550 height 20
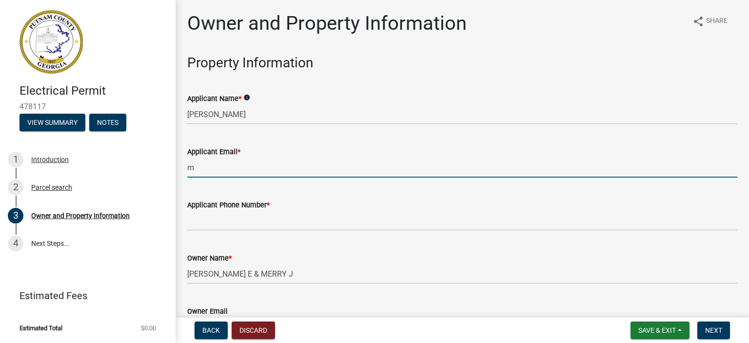
type input "[EMAIL_ADDRESS][DOMAIN_NAME]"
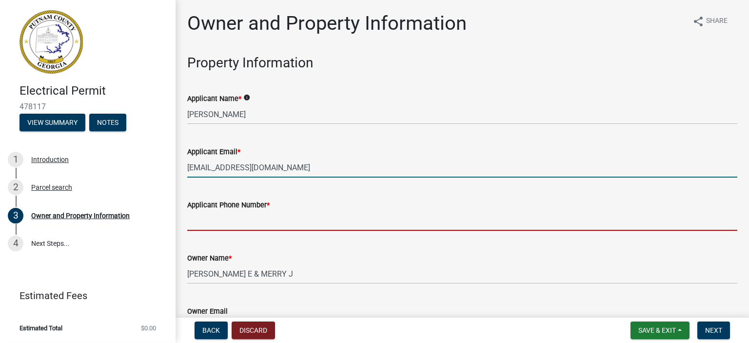
click at [205, 223] on input "Applicant Phone Number *" at bounding box center [462, 221] width 550 height 20
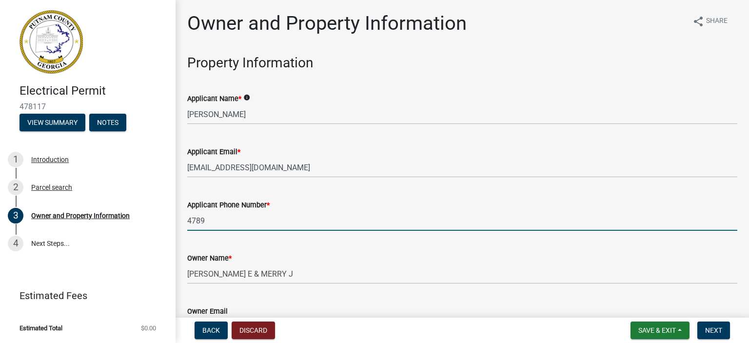
type input "4789867765"
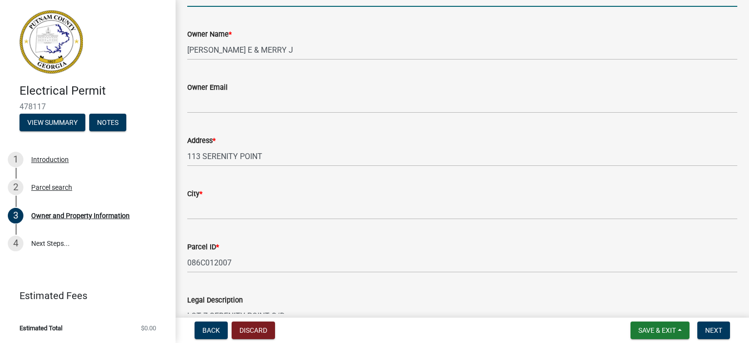
scroll to position [230, 0]
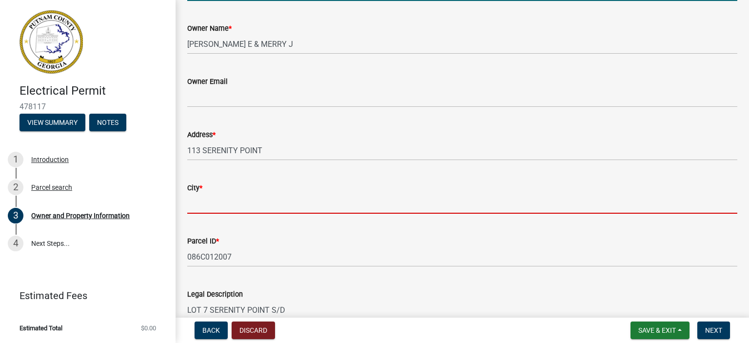
click at [202, 197] on input "City *" at bounding box center [462, 204] width 550 height 20
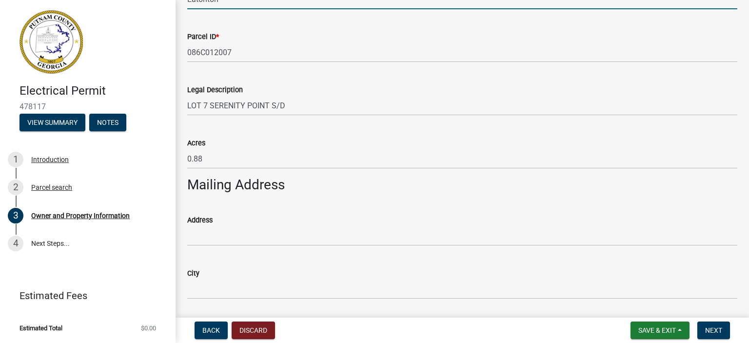
scroll to position [442, 0]
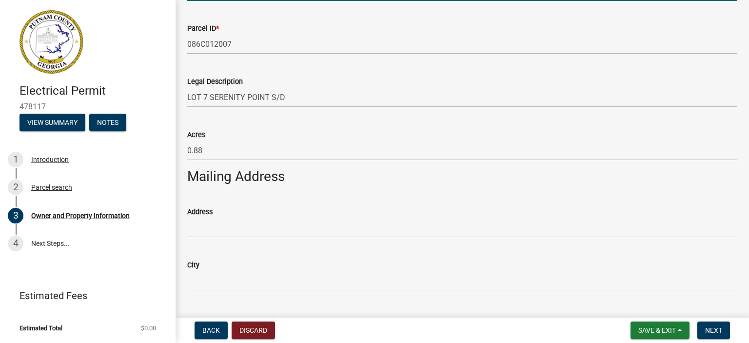
type input "Eatonton"
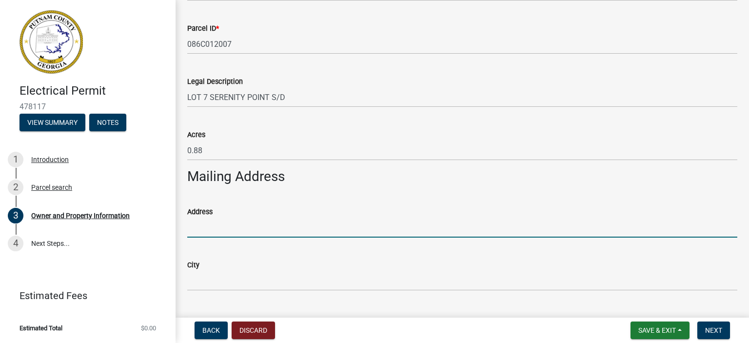
click at [217, 226] on input "Address" at bounding box center [462, 227] width 550 height 20
type input "[STREET_ADDRESS]"
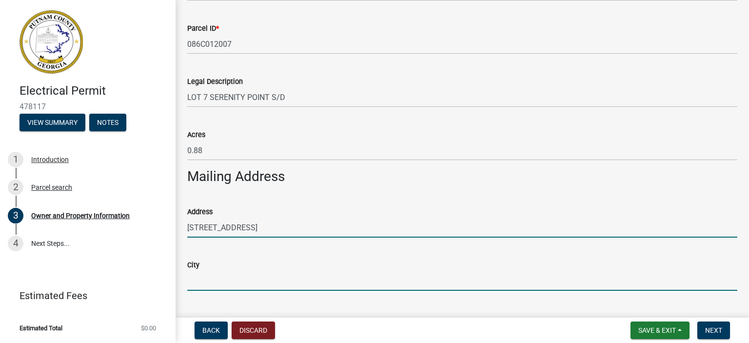
click at [205, 278] on input "City" at bounding box center [462, 281] width 550 height 20
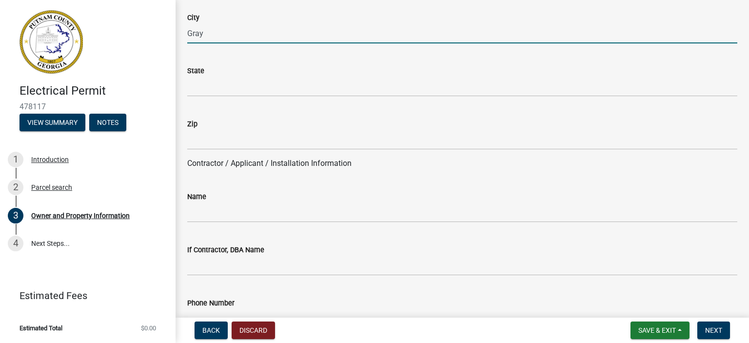
scroll to position [696, 0]
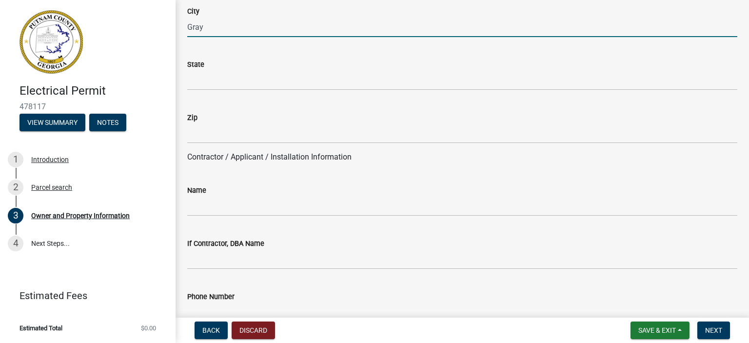
type input "Gray"
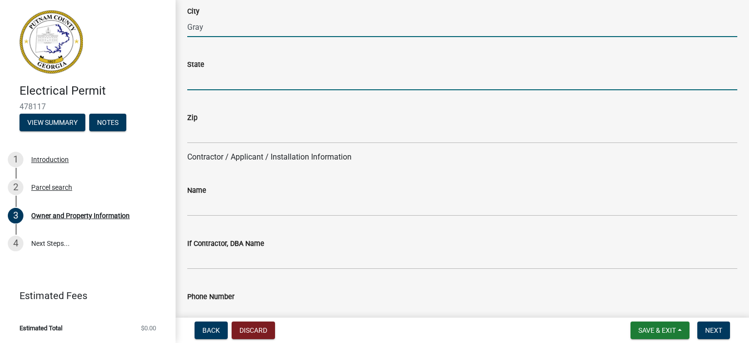
click at [194, 87] on input "State" at bounding box center [462, 80] width 550 height 20
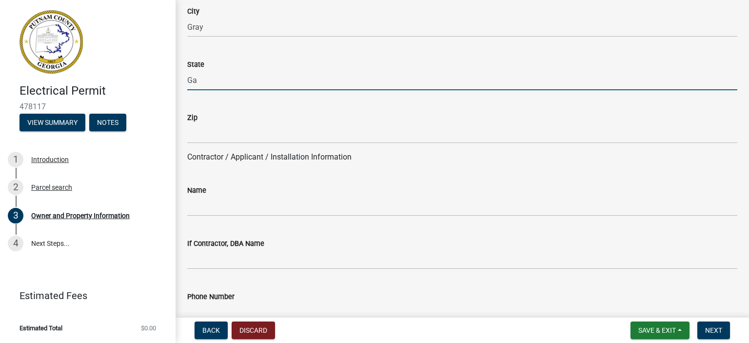
type input "Ga"
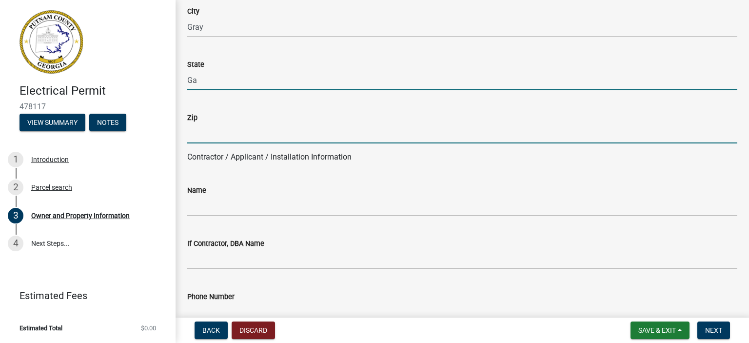
click at [198, 131] on input "Zip" at bounding box center [462, 133] width 550 height 20
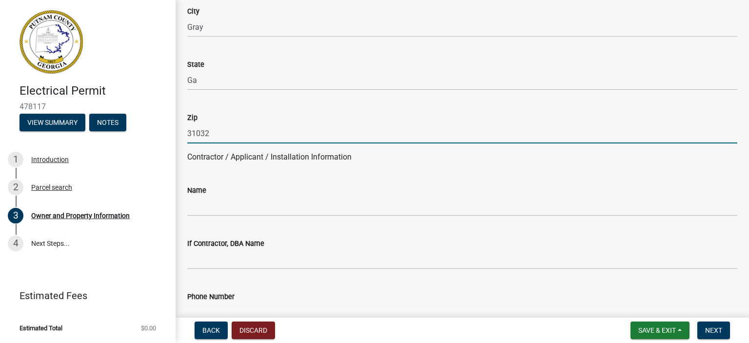
type input "31032"
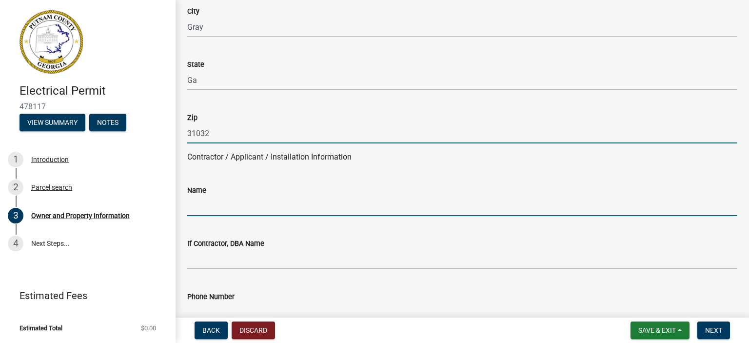
click at [207, 203] on input "Name" at bounding box center [462, 206] width 550 height 20
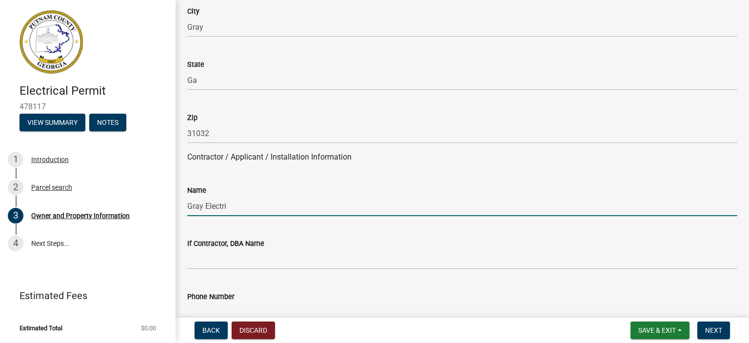
type input "Gray Electrical Services"
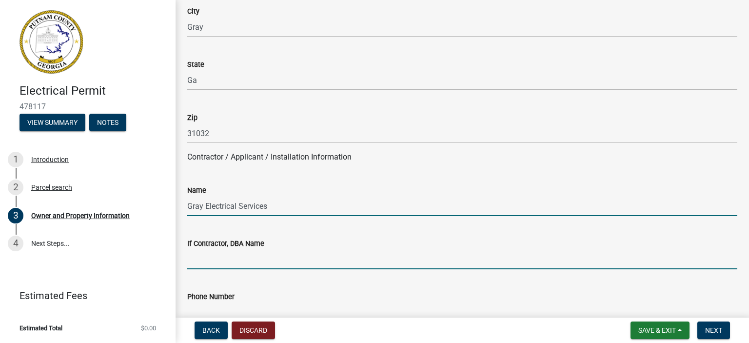
click at [255, 257] on input "If Contractor, DBA Name" at bounding box center [462, 259] width 550 height 20
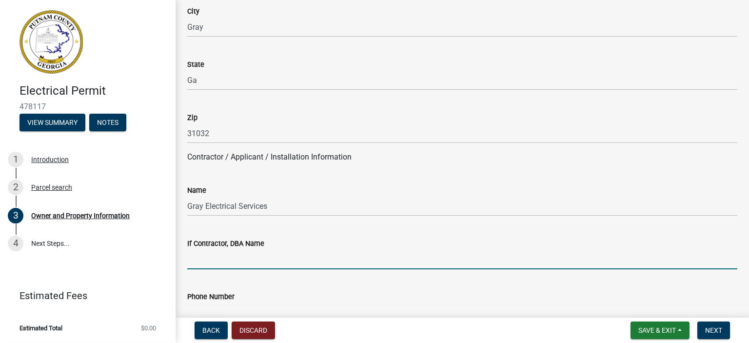
type input "Gray Electrical Services"
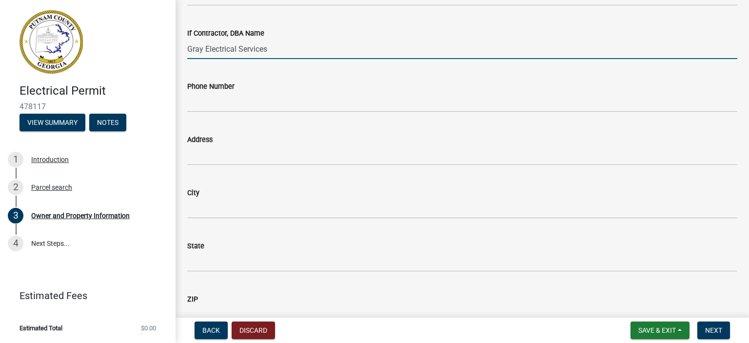
scroll to position [922, 0]
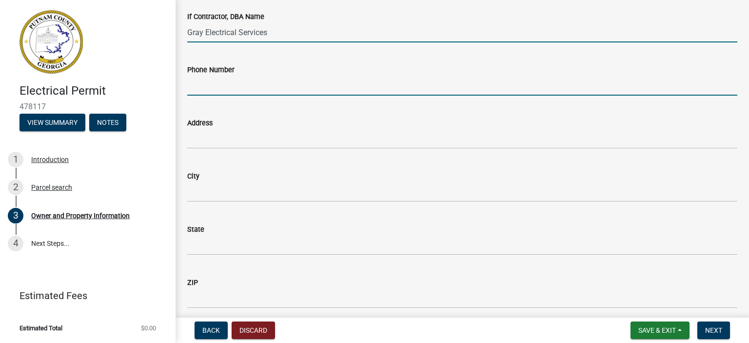
click at [227, 88] on input "Phone Number" at bounding box center [462, 86] width 550 height 20
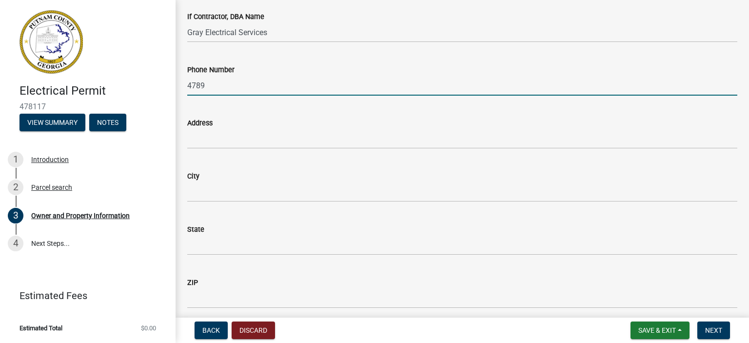
type input "4789867765"
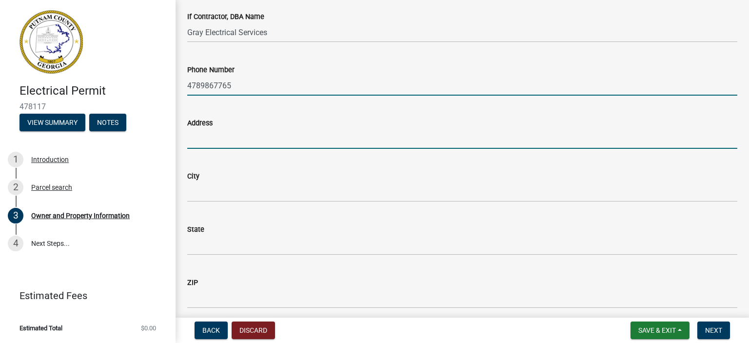
click at [213, 135] on input "Address" at bounding box center [462, 139] width 550 height 20
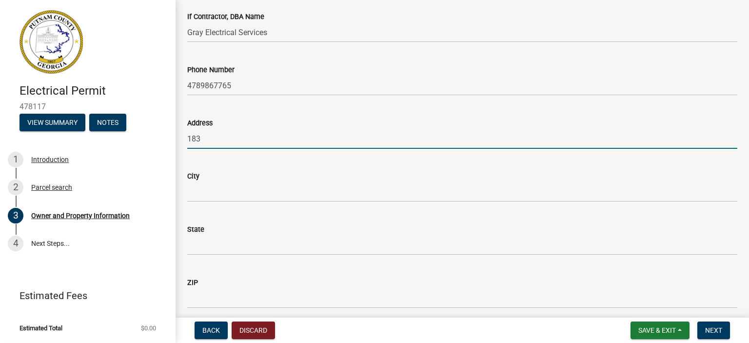
type input "[STREET_ADDRESS]"
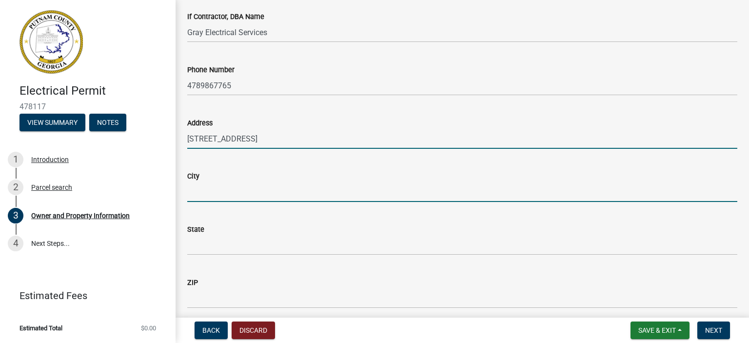
click at [219, 192] on input "City" at bounding box center [462, 192] width 550 height 20
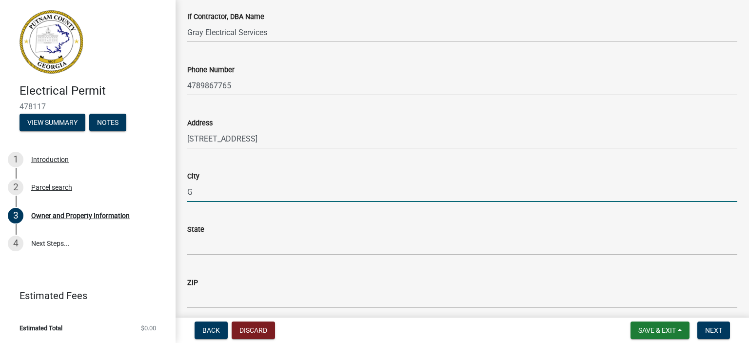
click at [219, 192] on input "G" at bounding box center [462, 192] width 550 height 20
type input "Gray"
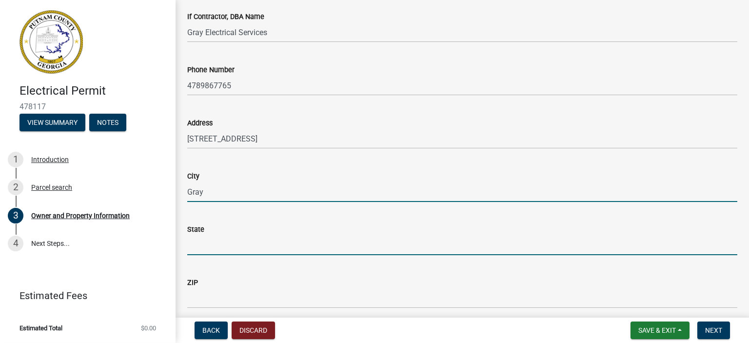
click at [205, 243] on input "State" at bounding box center [462, 245] width 550 height 20
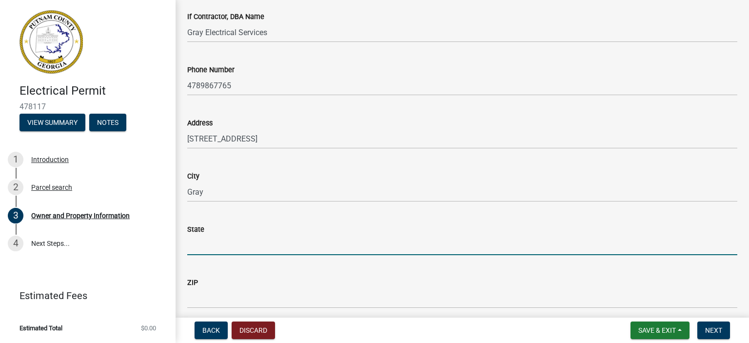
type input "F"
type input "GA"
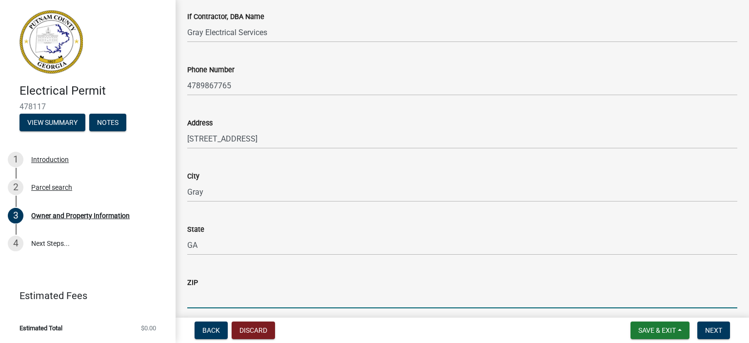
click at [191, 303] on input "ZIP" at bounding box center [462, 298] width 550 height 20
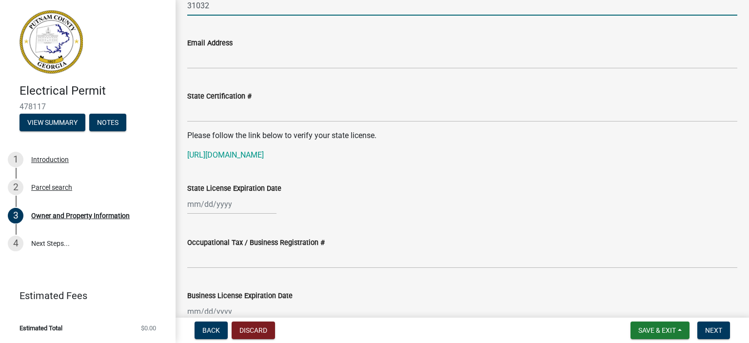
scroll to position [1234, 0]
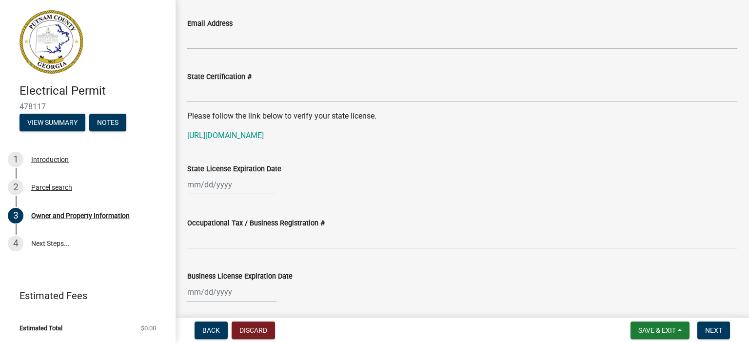
type input "31032"
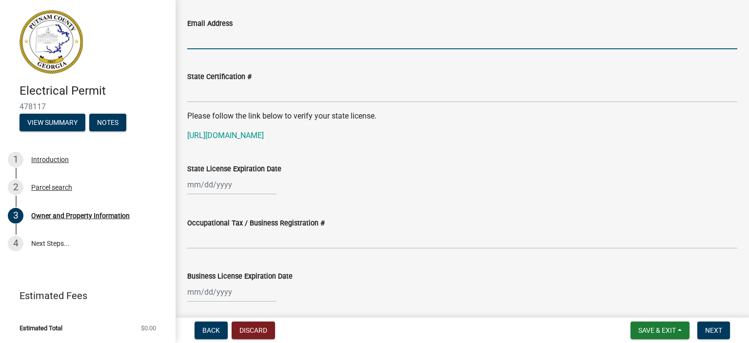
click at [223, 38] on input "Email Address" at bounding box center [462, 39] width 550 height 20
type input "[EMAIL_ADDRESS][DOMAIN_NAME]"
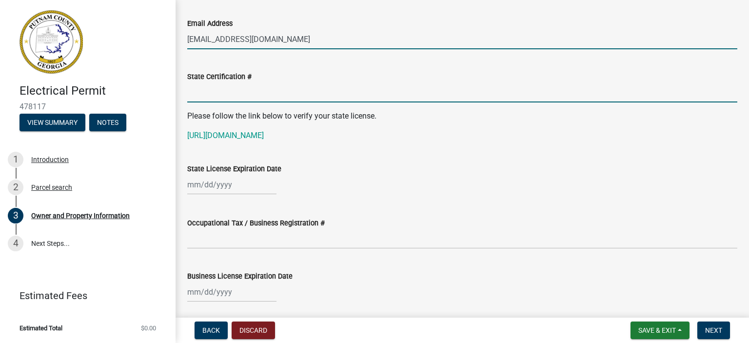
click at [211, 90] on input "State Certification #" at bounding box center [462, 92] width 550 height 20
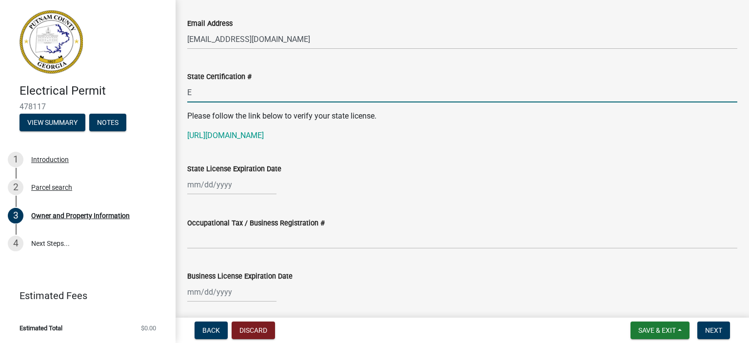
type input "ER102206"
click at [195, 183] on div at bounding box center [231, 184] width 89 height 20
select select "9"
select select "2025"
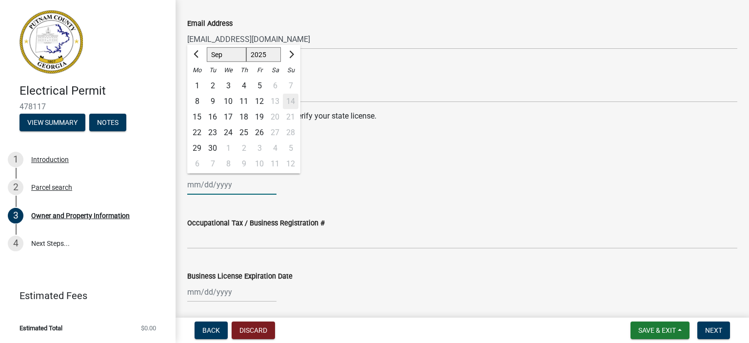
click at [195, 183] on input "State License Expiration Date" at bounding box center [231, 184] width 89 height 20
type input "06302026"
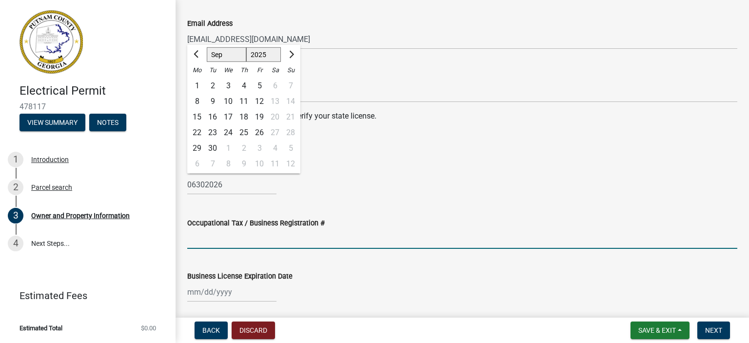
click at [224, 241] on input "Occupational Tax / Business Registration #" at bounding box center [462, 239] width 550 height 20
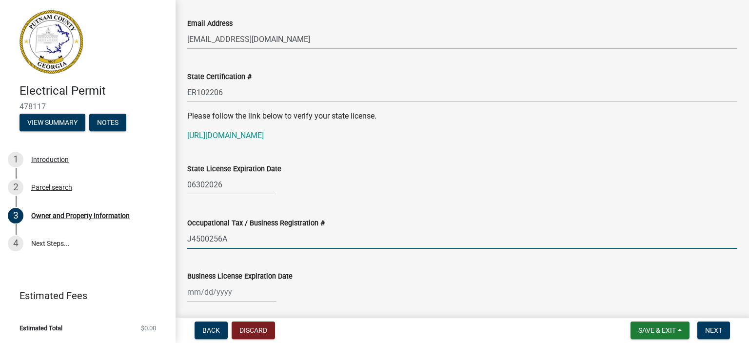
type input "J4500256A"
click at [187, 292] on div at bounding box center [231, 292] width 89 height 20
select select "9"
select select "2025"
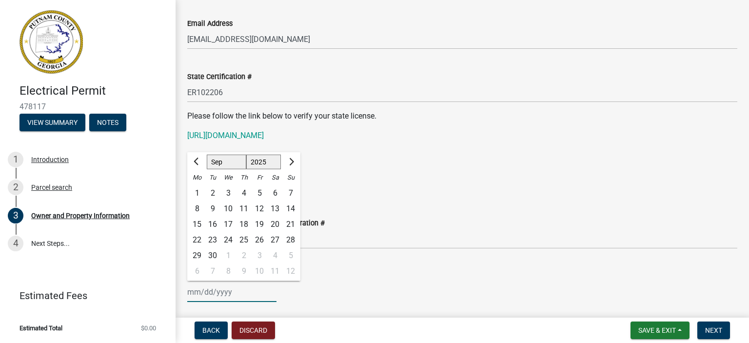
click at [187, 292] on input "Business License Expiration Date" at bounding box center [231, 292] width 89 height 20
type input "05302026"
click at [348, 298] on div "05302026 [PERSON_NAME] Apr May Jun [DATE] Aug Sep Oct Nov [DATE] 1526 1527 1528…" at bounding box center [462, 292] width 550 height 20
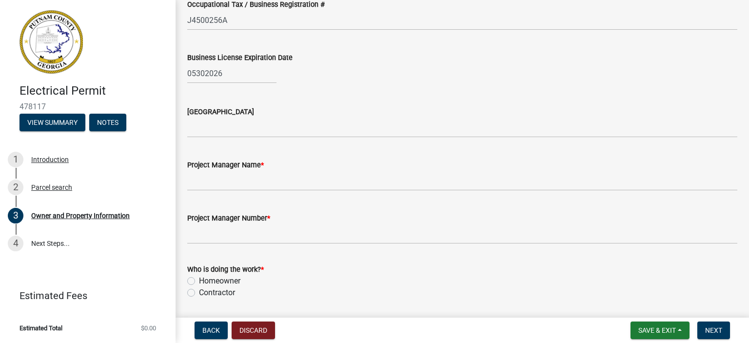
scroll to position [1468, 0]
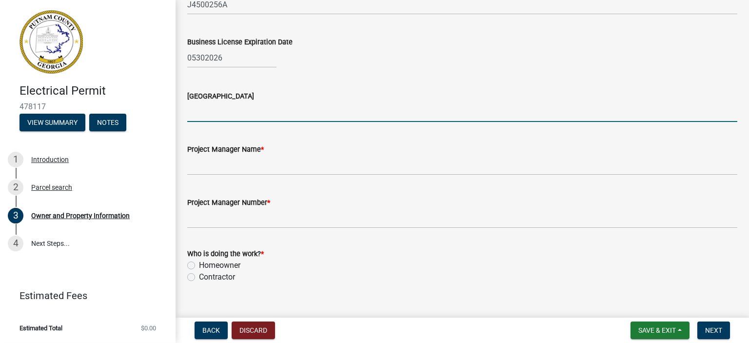
click at [196, 108] on input "[GEOGRAPHIC_DATA]" at bounding box center [462, 112] width 550 height 20
type input "[PERSON_NAME]"
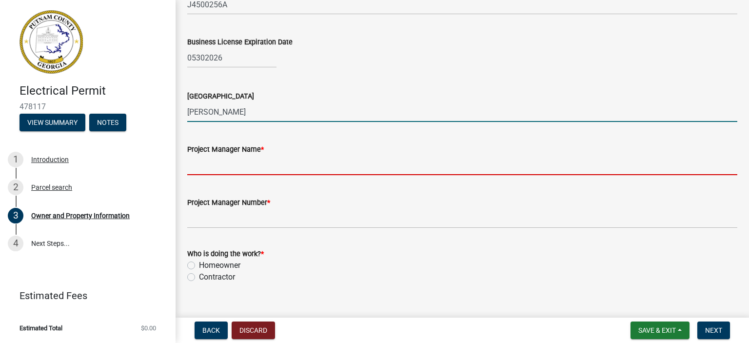
click at [230, 168] on input "Project Manager Name *" at bounding box center [462, 165] width 550 height 20
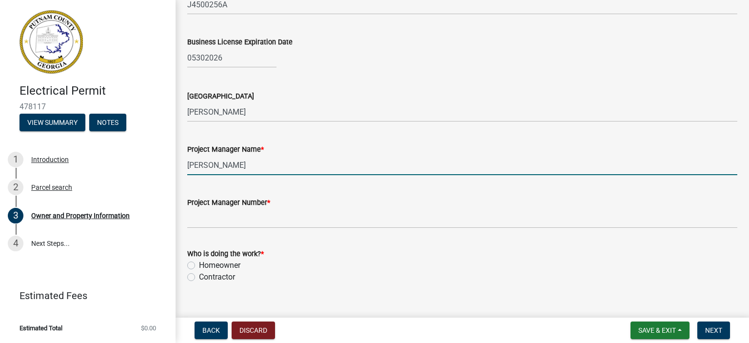
type input "[PERSON_NAME]"
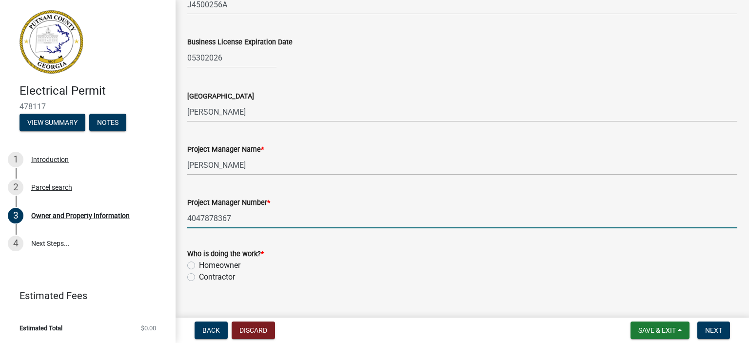
type input "4047878367"
click at [199, 278] on label "Contractor" at bounding box center [217, 277] width 36 height 12
click at [199, 277] on input "Contractor" at bounding box center [202, 274] width 6 height 6
radio input "true"
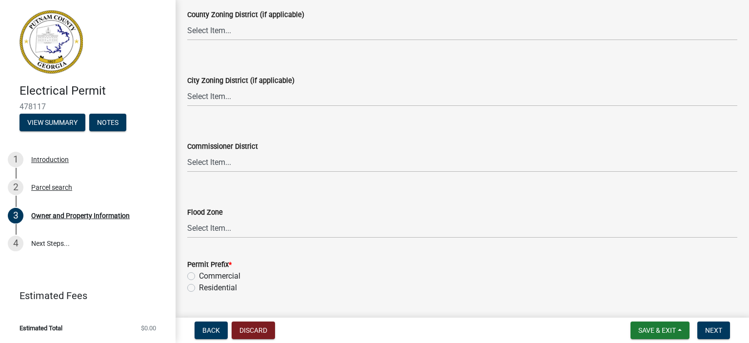
scroll to position [1803, 0]
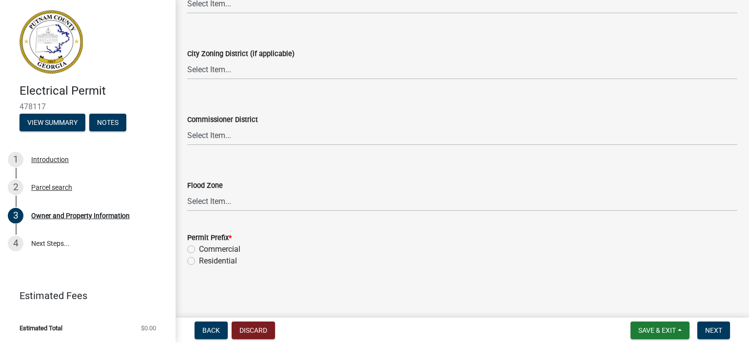
click at [195, 260] on div "Residential" at bounding box center [462, 261] width 550 height 12
click at [199, 261] on label "Residential" at bounding box center [218, 261] width 38 height 12
click at [199, 261] on input "Residential" at bounding box center [202, 258] width 6 height 6
radio input "true"
click at [719, 329] on span "Next" at bounding box center [713, 330] width 17 height 8
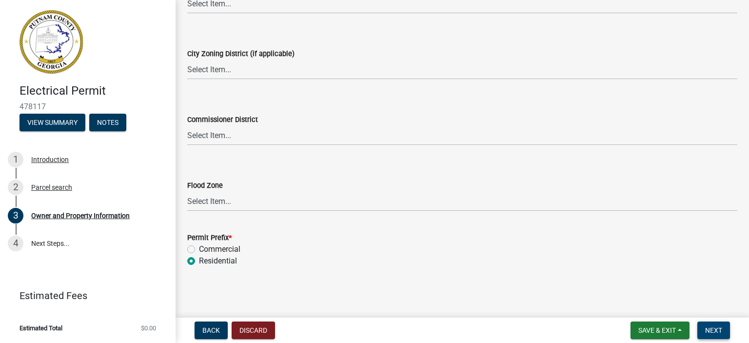
scroll to position [0, 0]
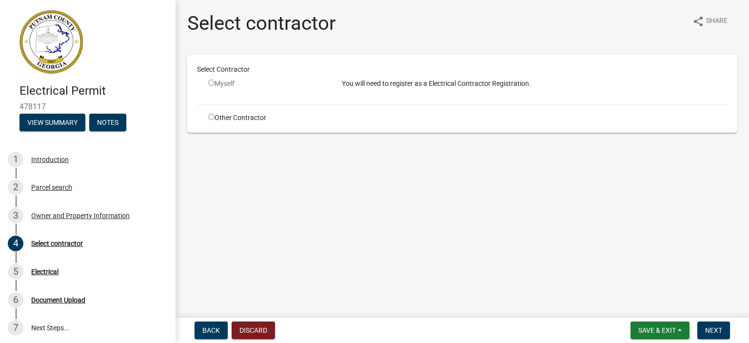
click at [213, 82] on input "radio" at bounding box center [211, 82] width 6 height 6
radio input "false"
click at [208, 116] on input "radio" at bounding box center [211, 117] width 6 height 6
radio input "true"
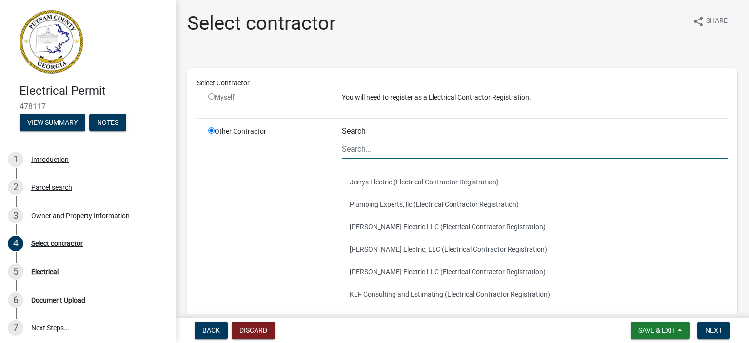
click at [388, 151] on input "Search" at bounding box center [535, 149] width 386 height 20
type input "Gray Electrical Services"
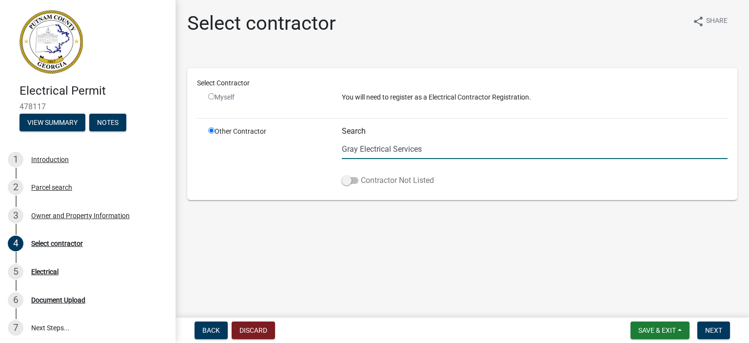
click at [348, 179] on span at bounding box center [350, 180] width 17 height 7
click at [361, 174] on input "Contractor Not Listed" at bounding box center [361, 174] width 0 height 0
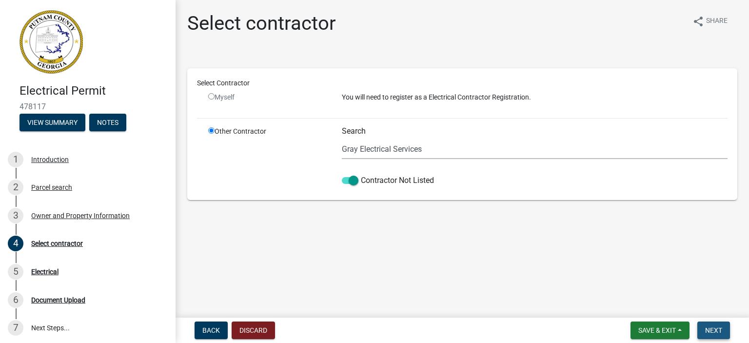
click at [717, 329] on span "Next" at bounding box center [713, 330] width 17 height 8
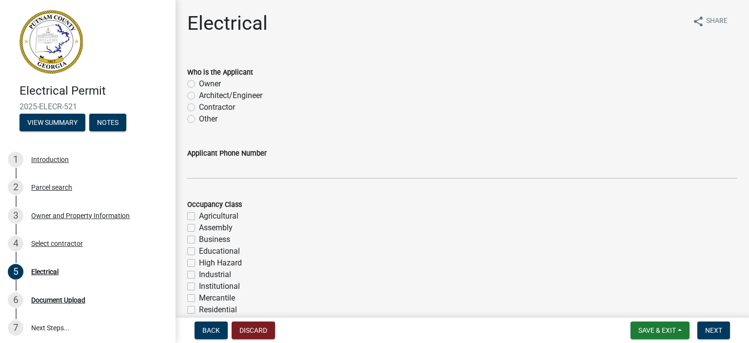
click at [199, 107] on label "Contractor" at bounding box center [217, 107] width 36 height 12
click at [199, 107] on input "Contractor" at bounding box center [202, 104] width 6 height 6
radio input "true"
click at [199, 311] on label "Residential" at bounding box center [218, 310] width 38 height 12
click at [199, 310] on input "Residential" at bounding box center [202, 307] width 6 height 6
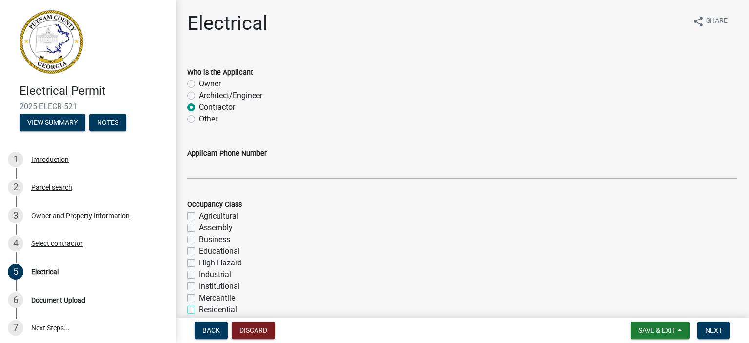
checkbox input "true"
checkbox input "false"
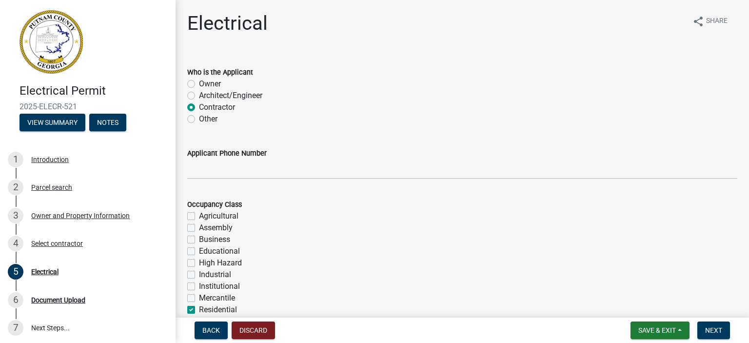
checkbox input "false"
checkbox input "true"
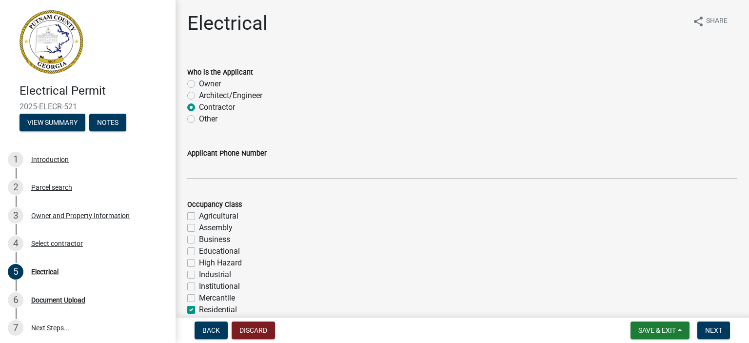
checkbox input "false"
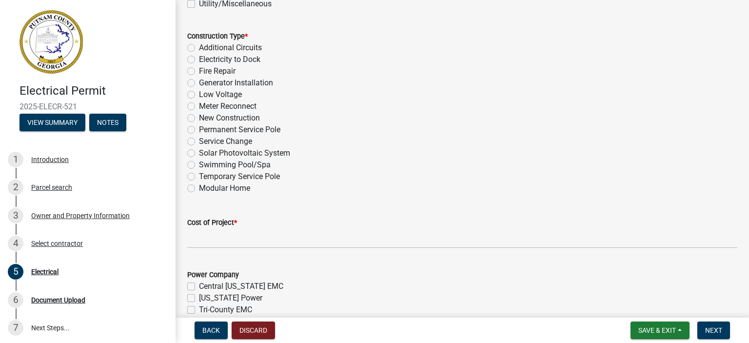
scroll to position [328, 0]
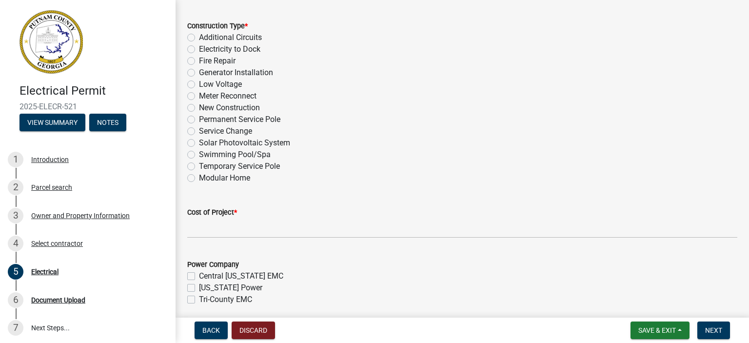
click at [199, 106] on label "New Construction" at bounding box center [229, 108] width 61 height 12
click at [199, 106] on input "New Construction" at bounding box center [202, 105] width 6 height 6
radio input "true"
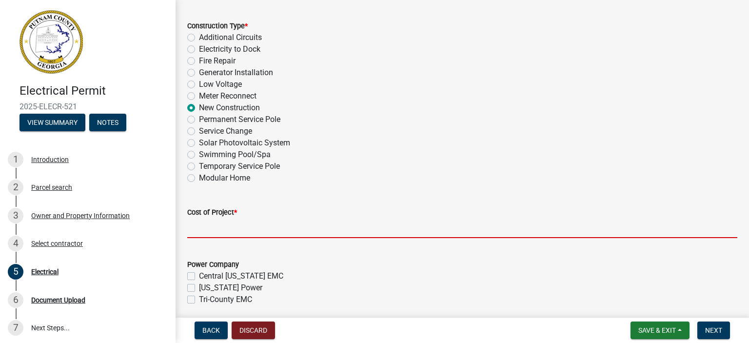
click at [222, 223] on input "text" at bounding box center [462, 228] width 550 height 20
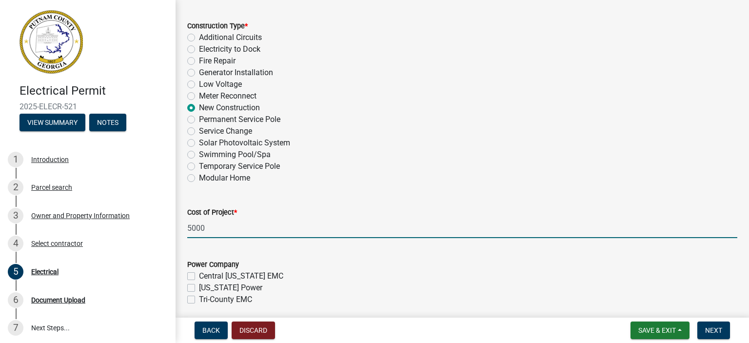
type input "5000"
click at [199, 289] on label "[US_STATE] Power" at bounding box center [230, 288] width 63 height 12
click at [199, 288] on input "[US_STATE] Power" at bounding box center [202, 285] width 6 height 6
checkbox input "true"
checkbox input "false"
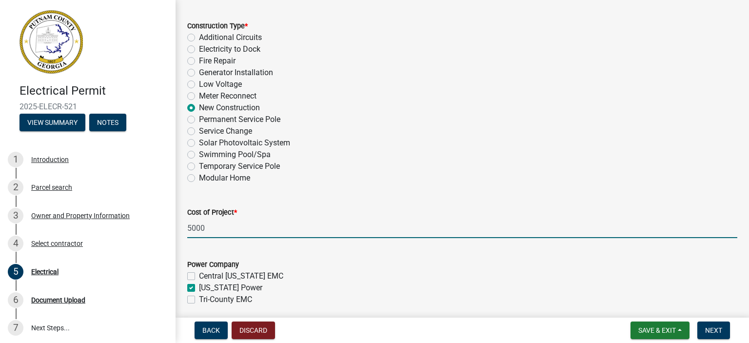
checkbox input "true"
checkbox input "false"
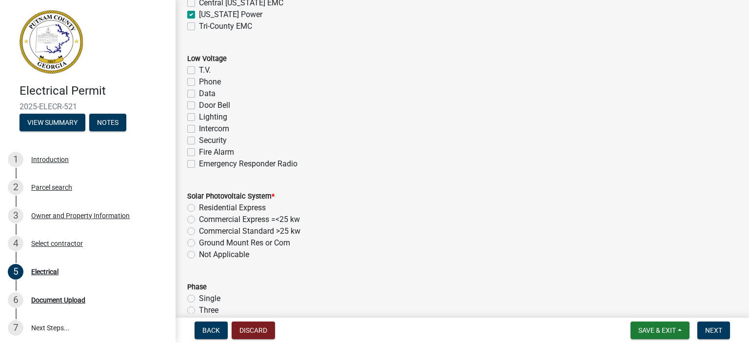
scroll to position [620, 0]
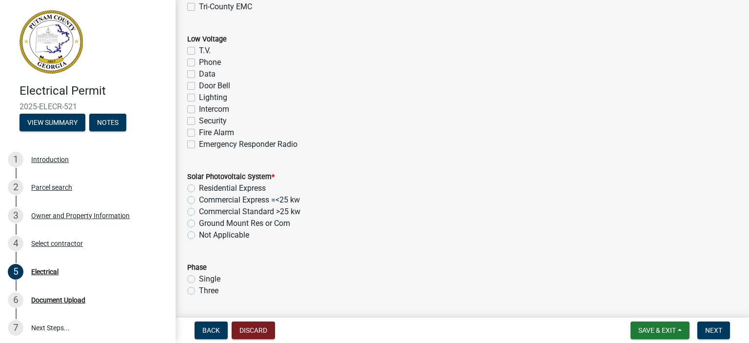
click at [199, 237] on label "Not Applicable" at bounding box center [224, 235] width 50 height 12
click at [199, 235] on input "Not Applicable" at bounding box center [202, 232] width 6 height 6
radio input "true"
click at [199, 276] on label "Single" at bounding box center [209, 279] width 21 height 12
click at [199, 276] on input "Single" at bounding box center [202, 276] width 6 height 6
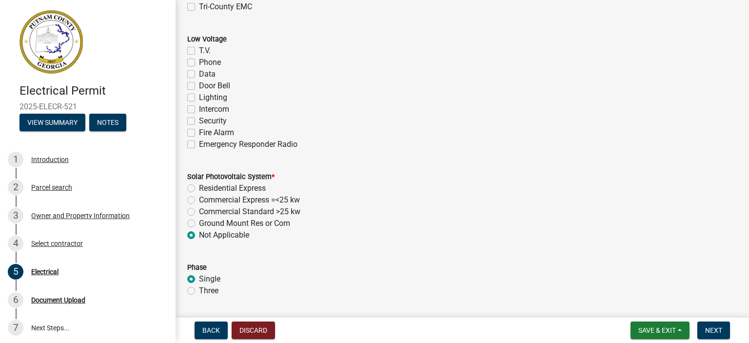
radio input "true"
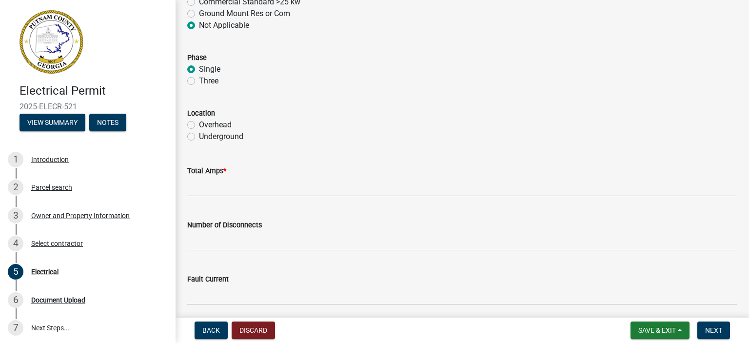
scroll to position [834, 0]
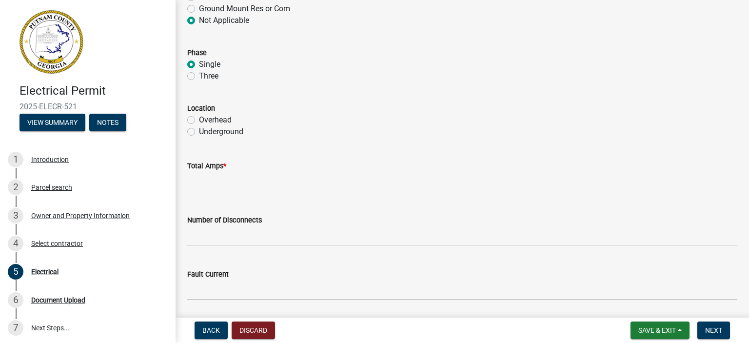
click at [199, 129] on label "Underground" at bounding box center [221, 132] width 44 height 12
click at [199, 129] on input "Underground" at bounding box center [202, 129] width 6 height 6
radio input "true"
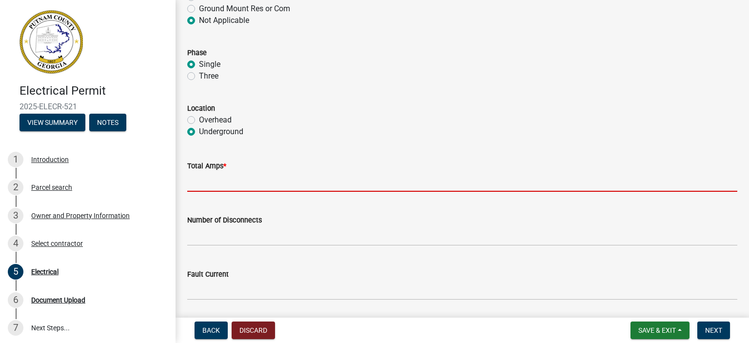
click at [191, 175] on input "text" at bounding box center [462, 182] width 550 height 20
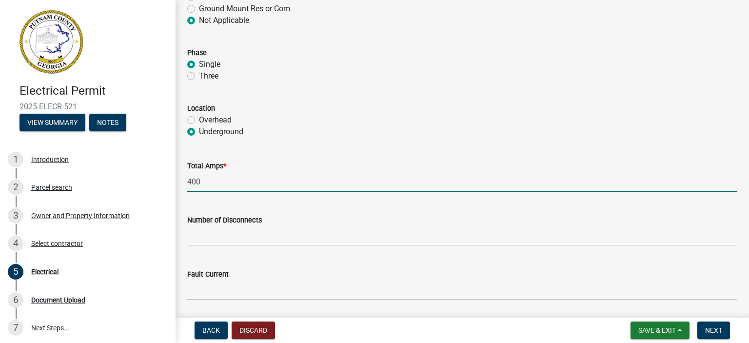
type input "400"
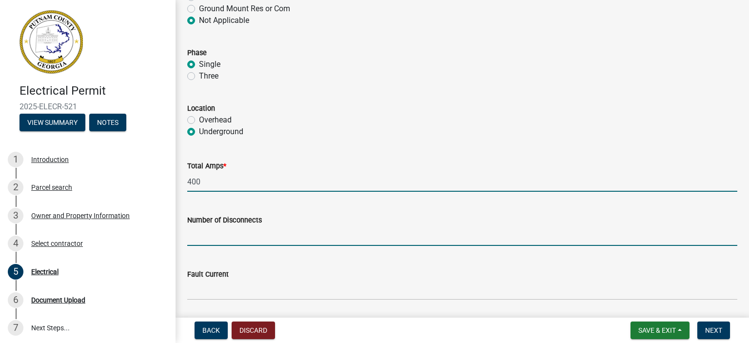
click at [217, 235] on input "text" at bounding box center [462, 236] width 550 height 20
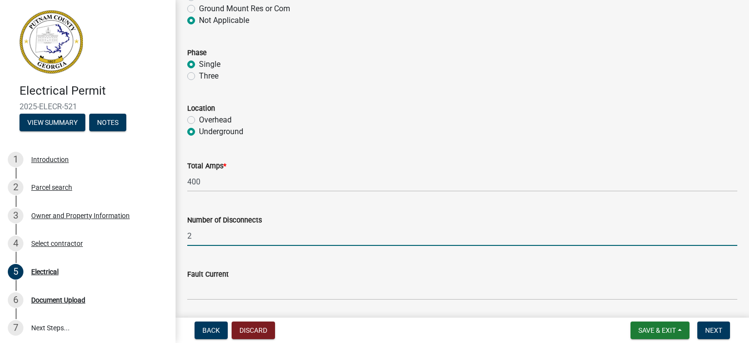
type input "2"
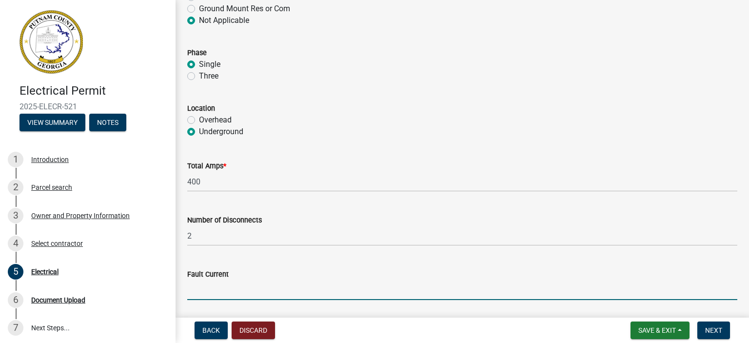
click at [218, 288] on input "Fault Current" at bounding box center [462, 290] width 550 height 20
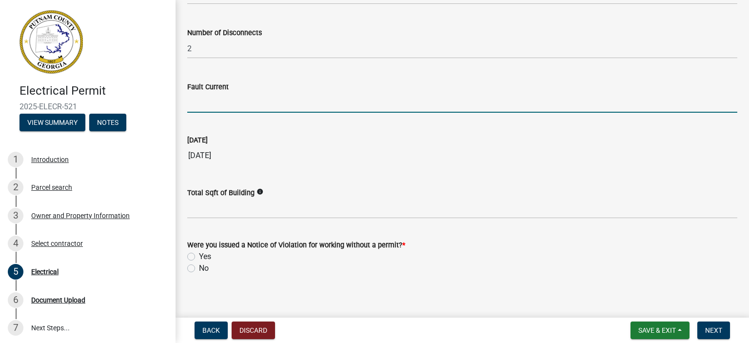
scroll to position [1028, 0]
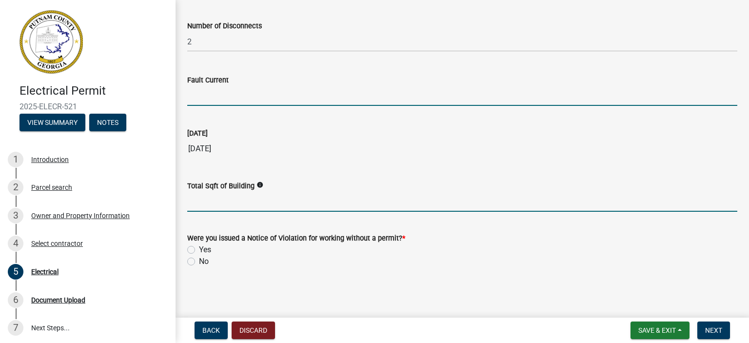
click at [195, 199] on input "text" at bounding box center [462, 202] width 550 height 20
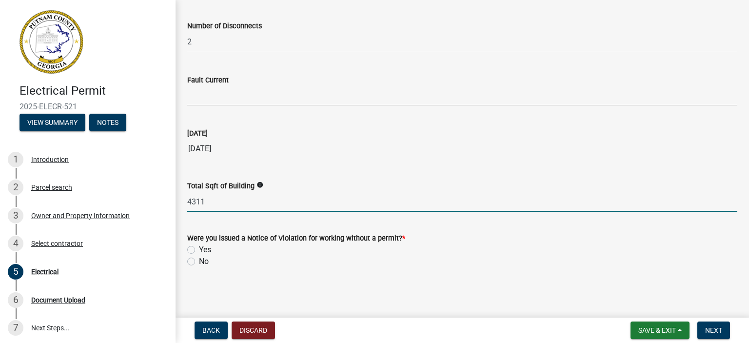
type input "4311"
click at [199, 264] on label "No" at bounding box center [204, 261] width 10 height 12
click at [199, 262] on input "No" at bounding box center [202, 258] width 6 height 6
radio input "true"
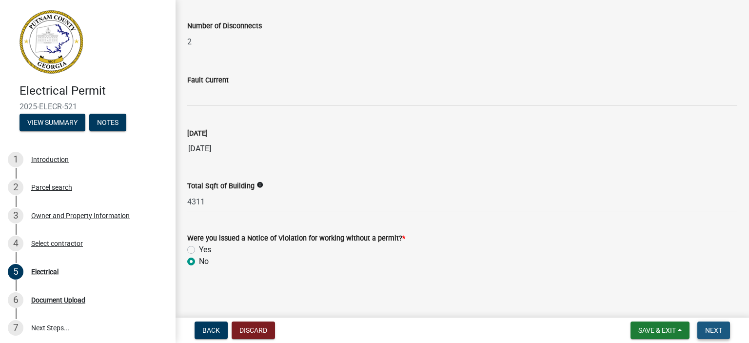
click at [719, 329] on span "Next" at bounding box center [713, 330] width 17 height 8
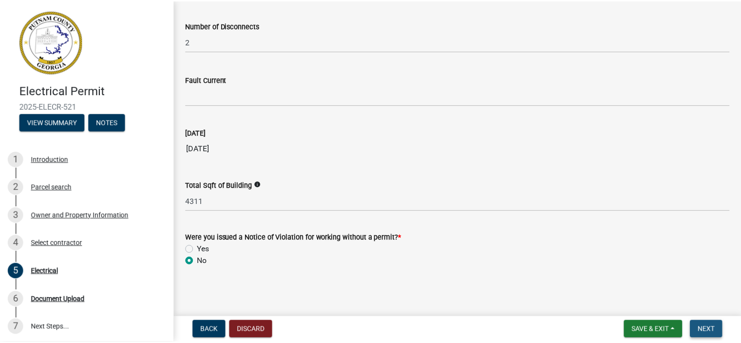
scroll to position [0, 0]
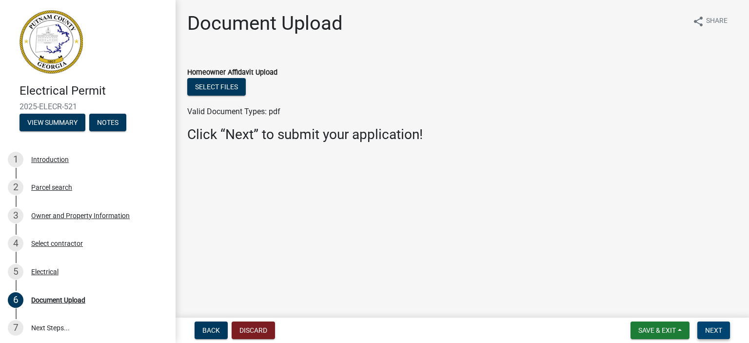
click at [719, 329] on span "Next" at bounding box center [713, 330] width 17 height 8
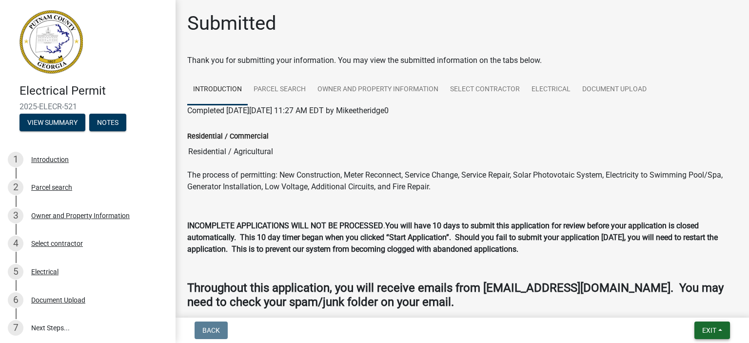
click at [719, 329] on button "Exit" at bounding box center [712, 330] width 36 height 18
click at [683, 309] on button "Save & Exit" at bounding box center [691, 304] width 78 height 23
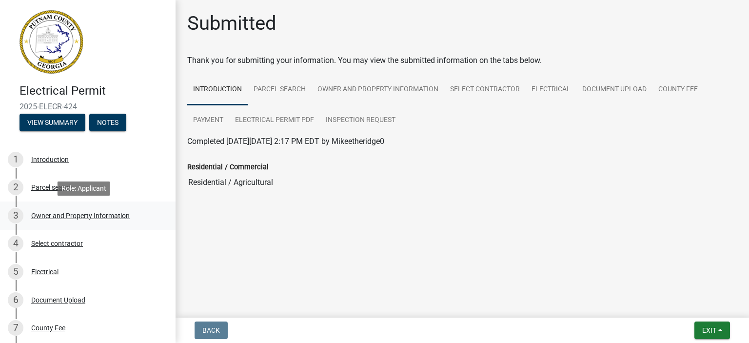
click at [76, 216] on div "Owner and Property Information" at bounding box center [80, 215] width 98 height 7
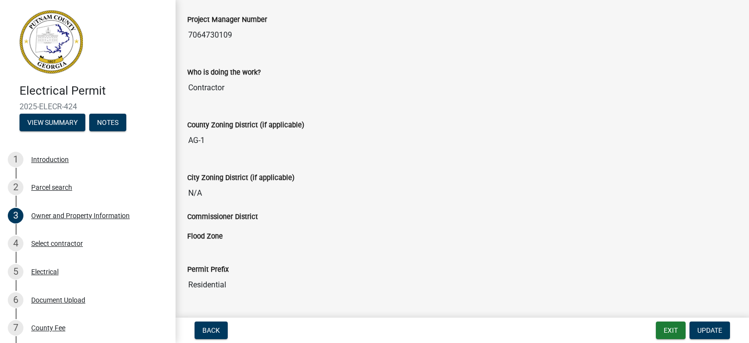
scroll to position [1655, 0]
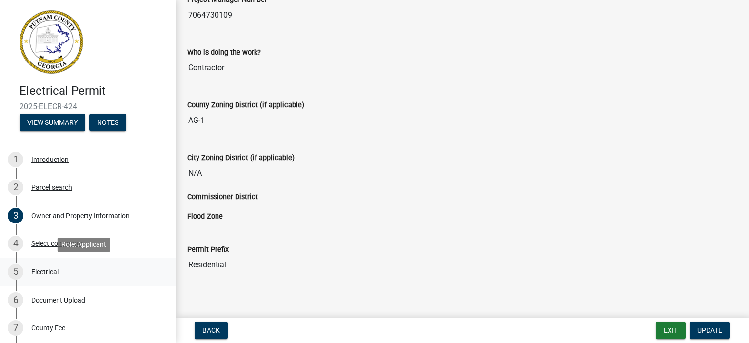
click at [44, 272] on div "Electrical" at bounding box center [44, 271] width 27 height 7
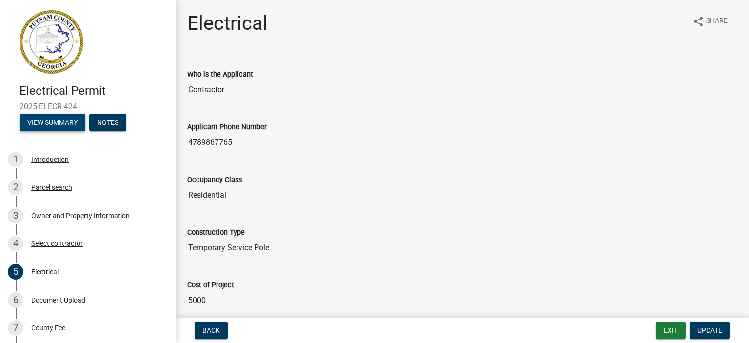
click at [46, 124] on button "View Summary" at bounding box center [52, 123] width 66 height 18
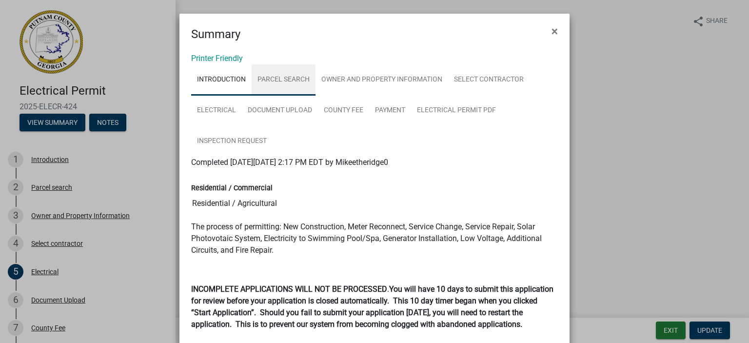
click at [281, 80] on link "Parcel search" at bounding box center [284, 79] width 64 height 31
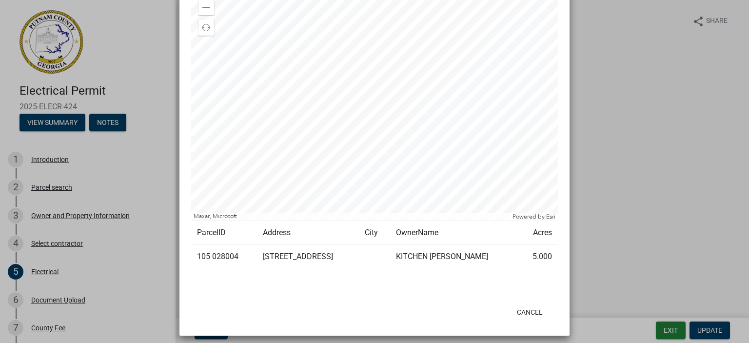
scroll to position [198, 0]
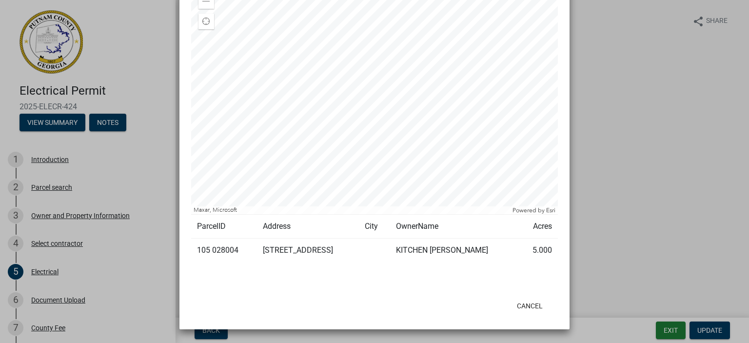
click at [667, 328] on ngb-modal-window "Summary × Printer Friendly Introduction Parcel search Owner and Property Inform…" at bounding box center [374, 171] width 749 height 343
